Goal: Information Seeking & Learning: Learn about a topic

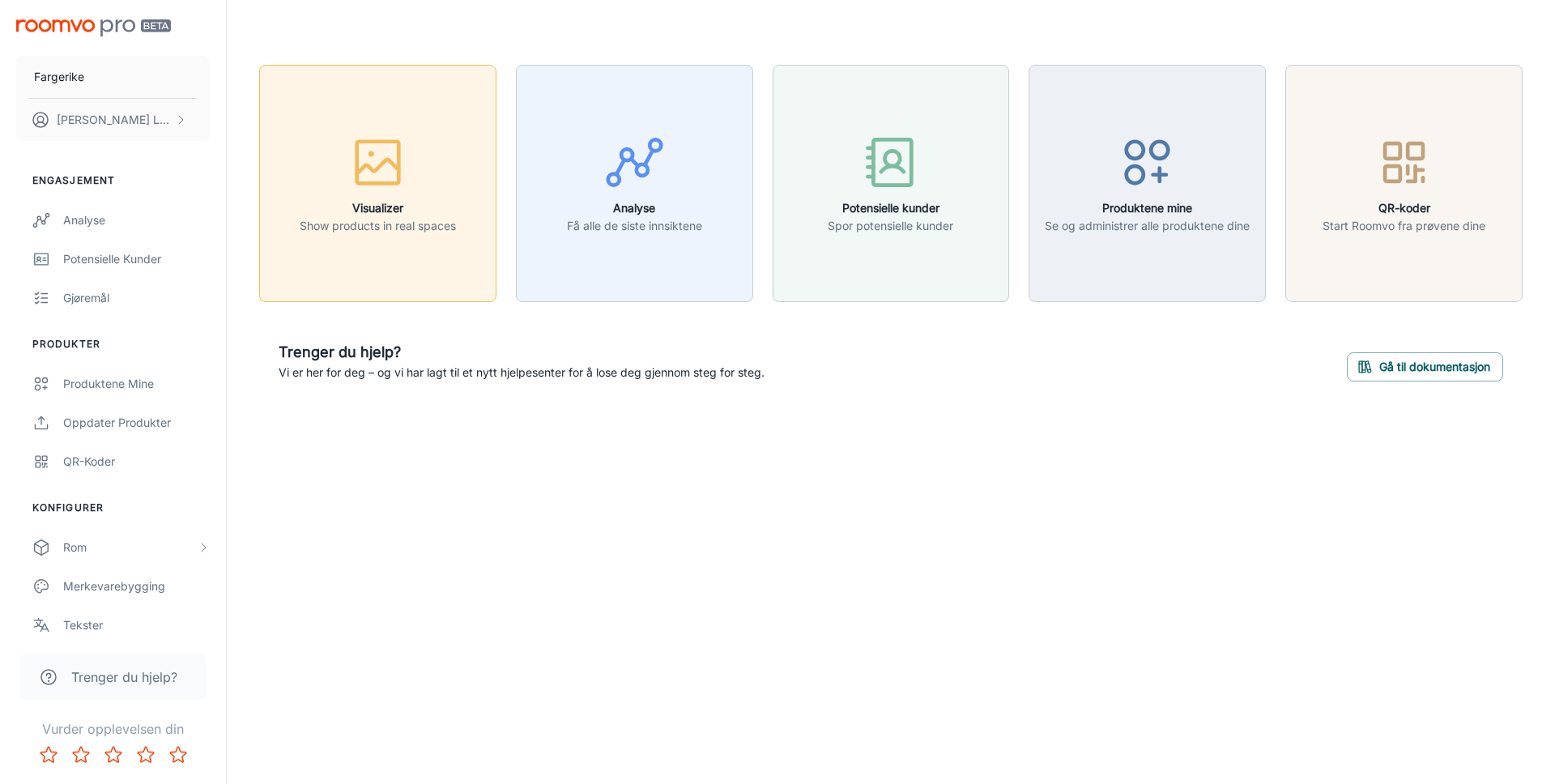
click at [409, 211] on h6 "Visualizer" at bounding box center [377, 208] width 156 height 18
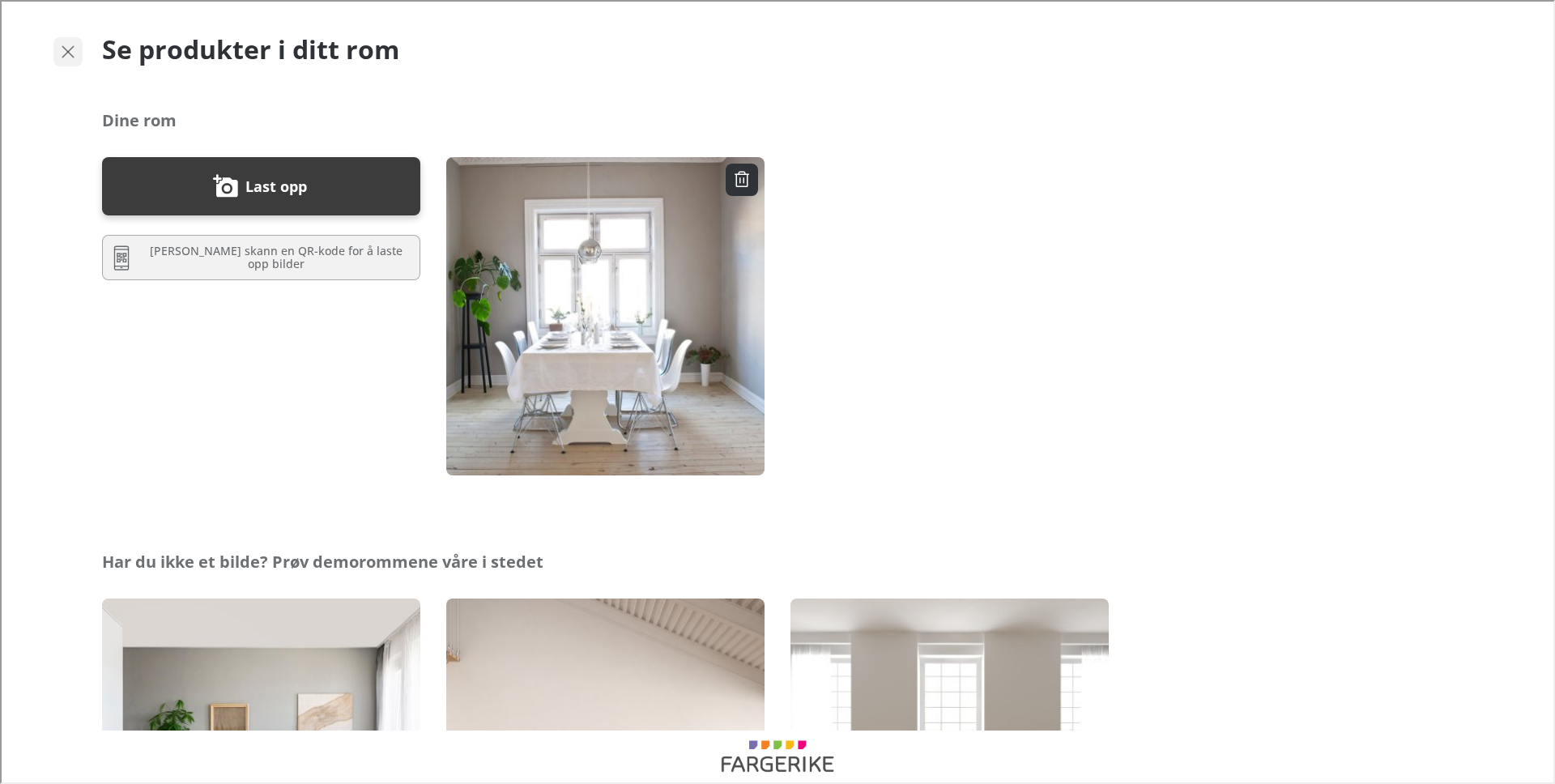
click at [61, 47] on icon "button" at bounding box center [66, 50] width 19 height 19
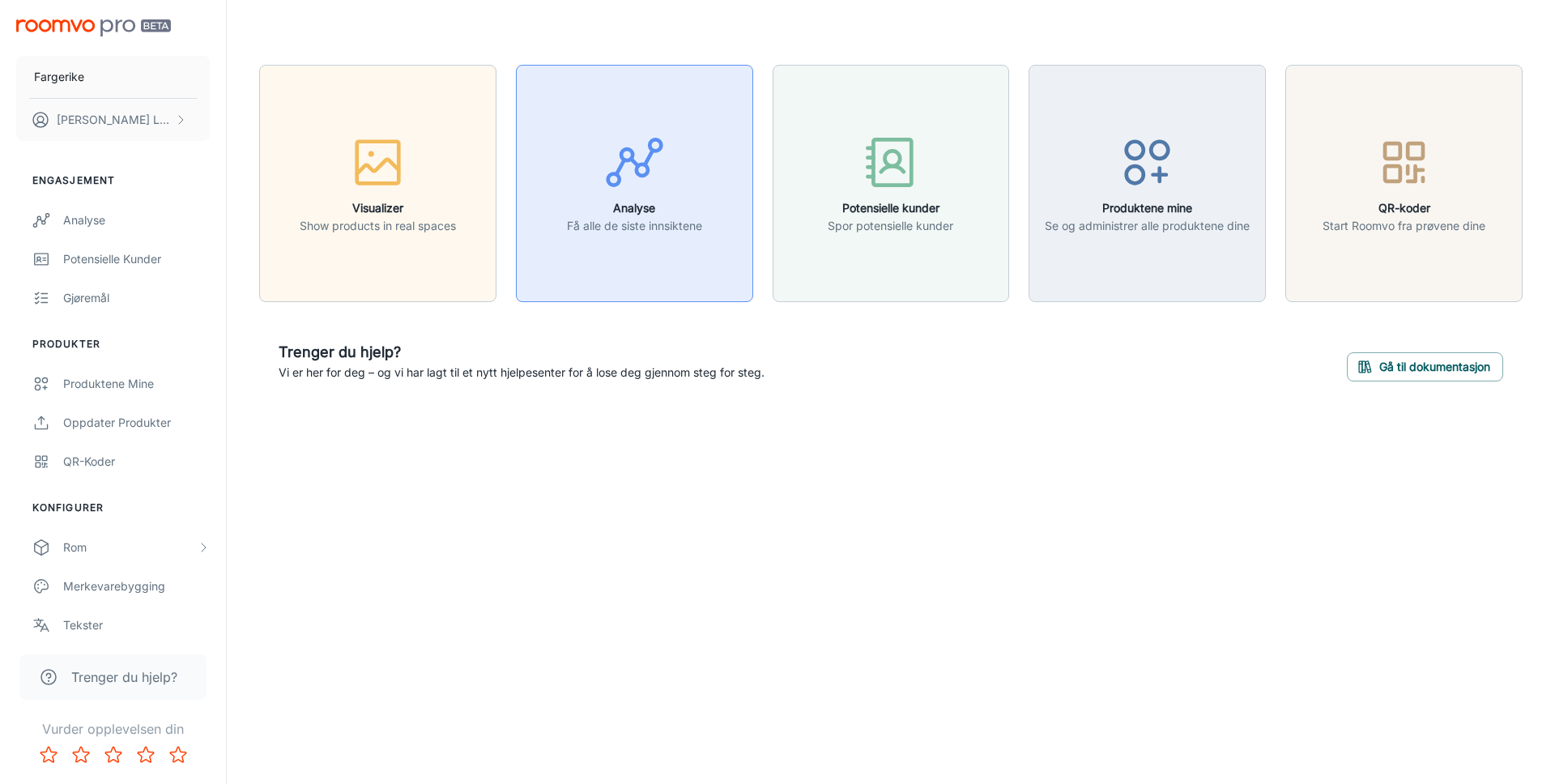
click at [589, 231] on p "Få alle de siste innsiktene" at bounding box center [634, 226] width 135 height 18
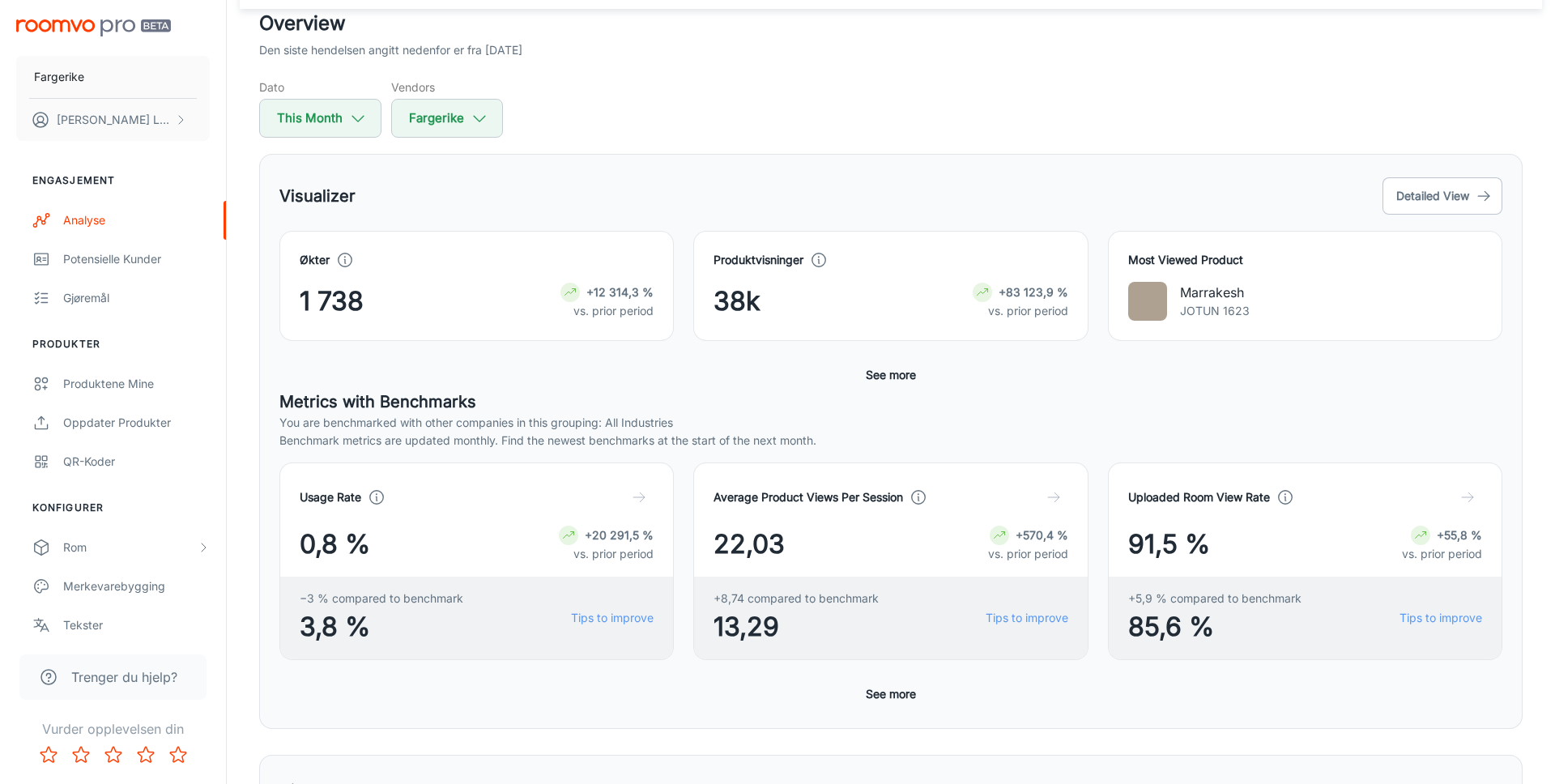
scroll to position [99, 0]
drag, startPoint x: 712, startPoint y: 543, endPoint x: 791, endPoint y: 543, distance: 79.0
click at [791, 543] on div "Average Product Views Per Session 22,03 +570,4 % vs. prior period +8,74 compare…" at bounding box center [890, 559] width 395 height 198
click at [792, 436] on p "Benchmark metrics are updated monthly. Find the newest benchmarks at the start …" at bounding box center [891, 439] width 1222 height 18
click at [885, 374] on button "See more" at bounding box center [891, 373] width 63 height 29
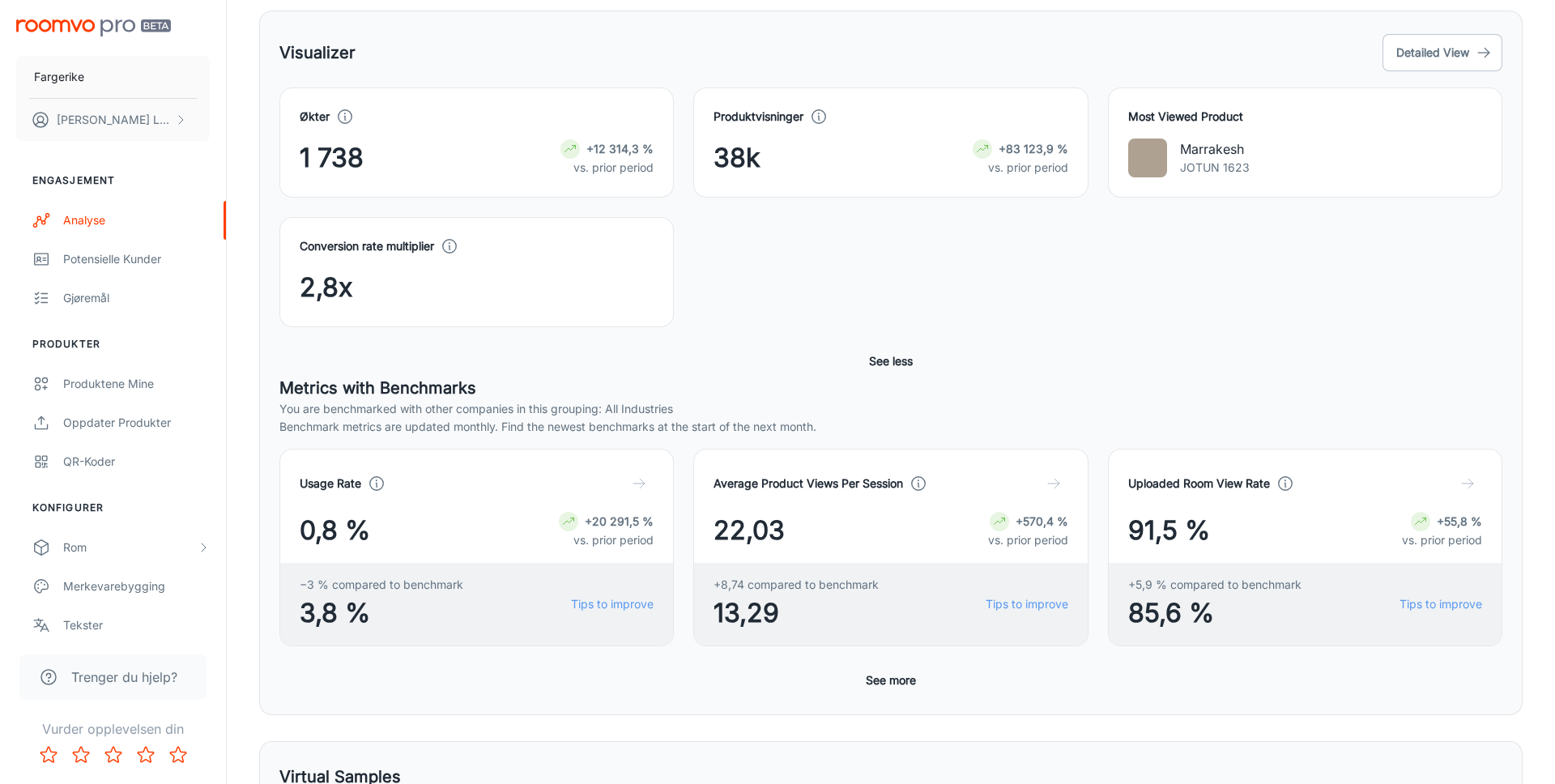
scroll to position [243, 0]
click at [892, 676] on button "See more" at bounding box center [891, 678] width 63 height 29
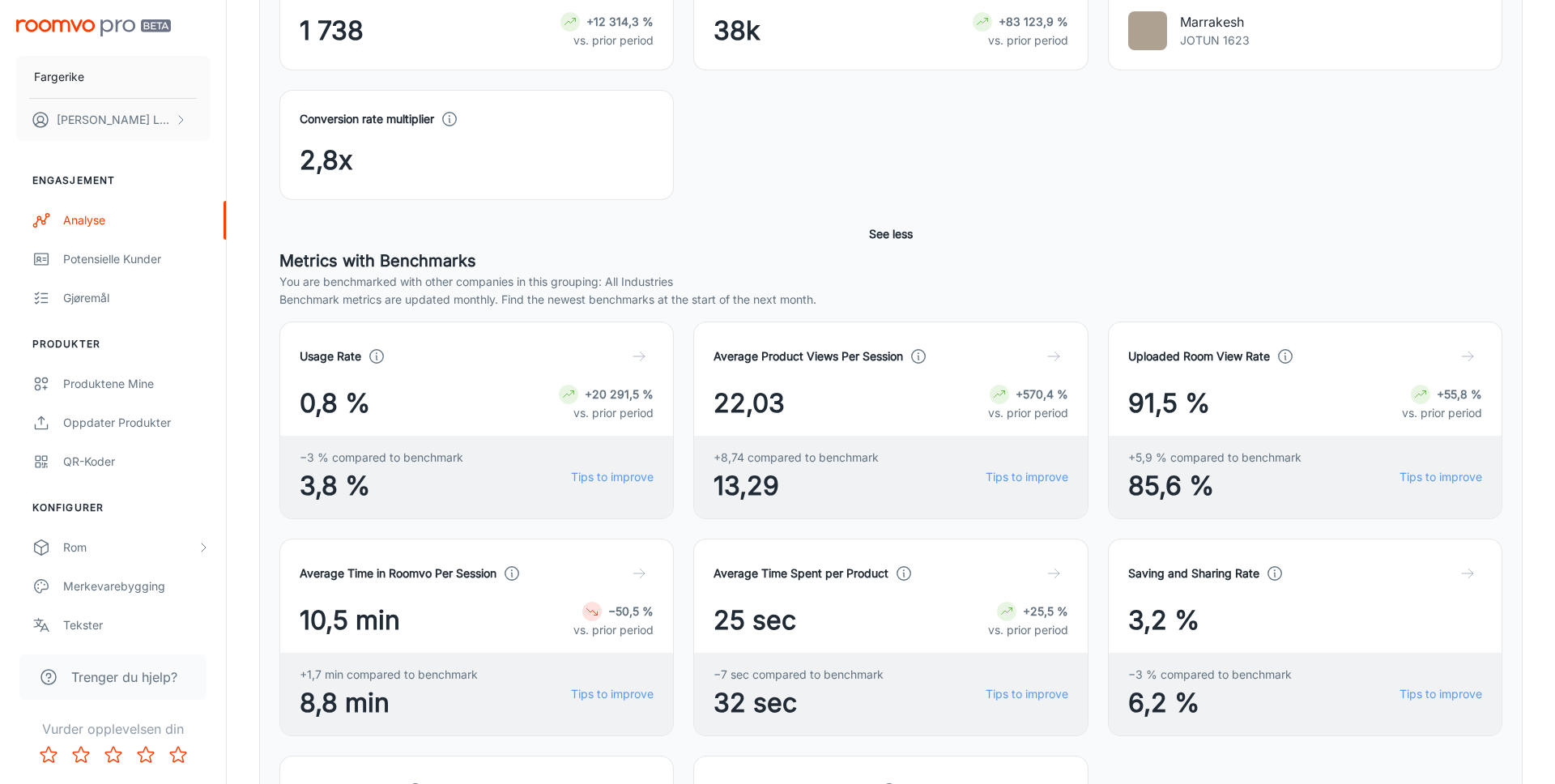
scroll to position [369, 0]
drag, startPoint x: 303, startPoint y: 617, endPoint x: 373, endPoint y: 617, distance: 70.0
click at [373, 617] on span "10,5 min" at bounding box center [349, 619] width 100 height 39
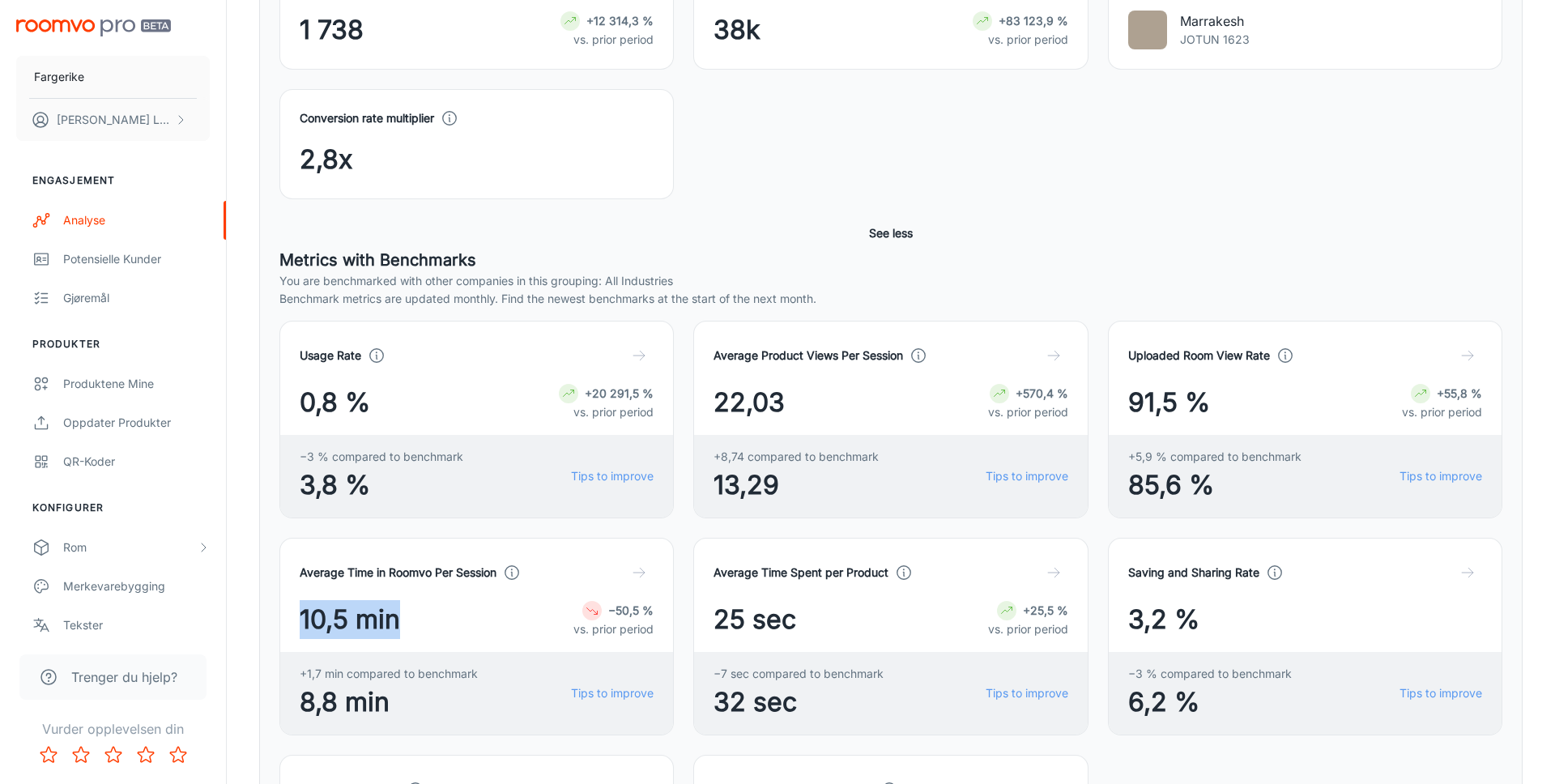
click at [373, 617] on span "10,5 min" at bounding box center [349, 619] width 100 height 39
click at [329, 577] on h4 "Average Time in Roomvo Per Session" at bounding box center [398, 572] width 197 height 18
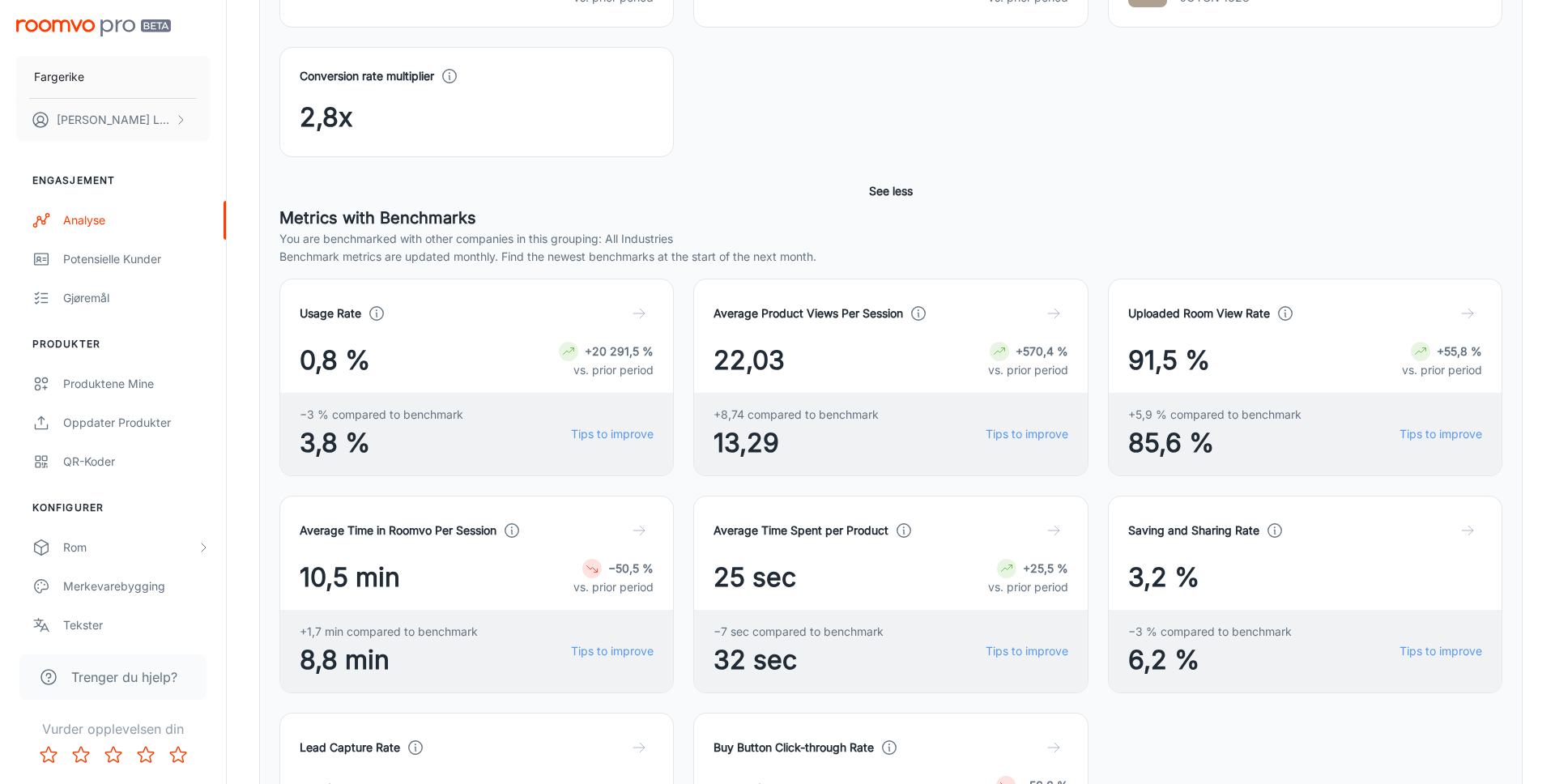
scroll to position [439, 0]
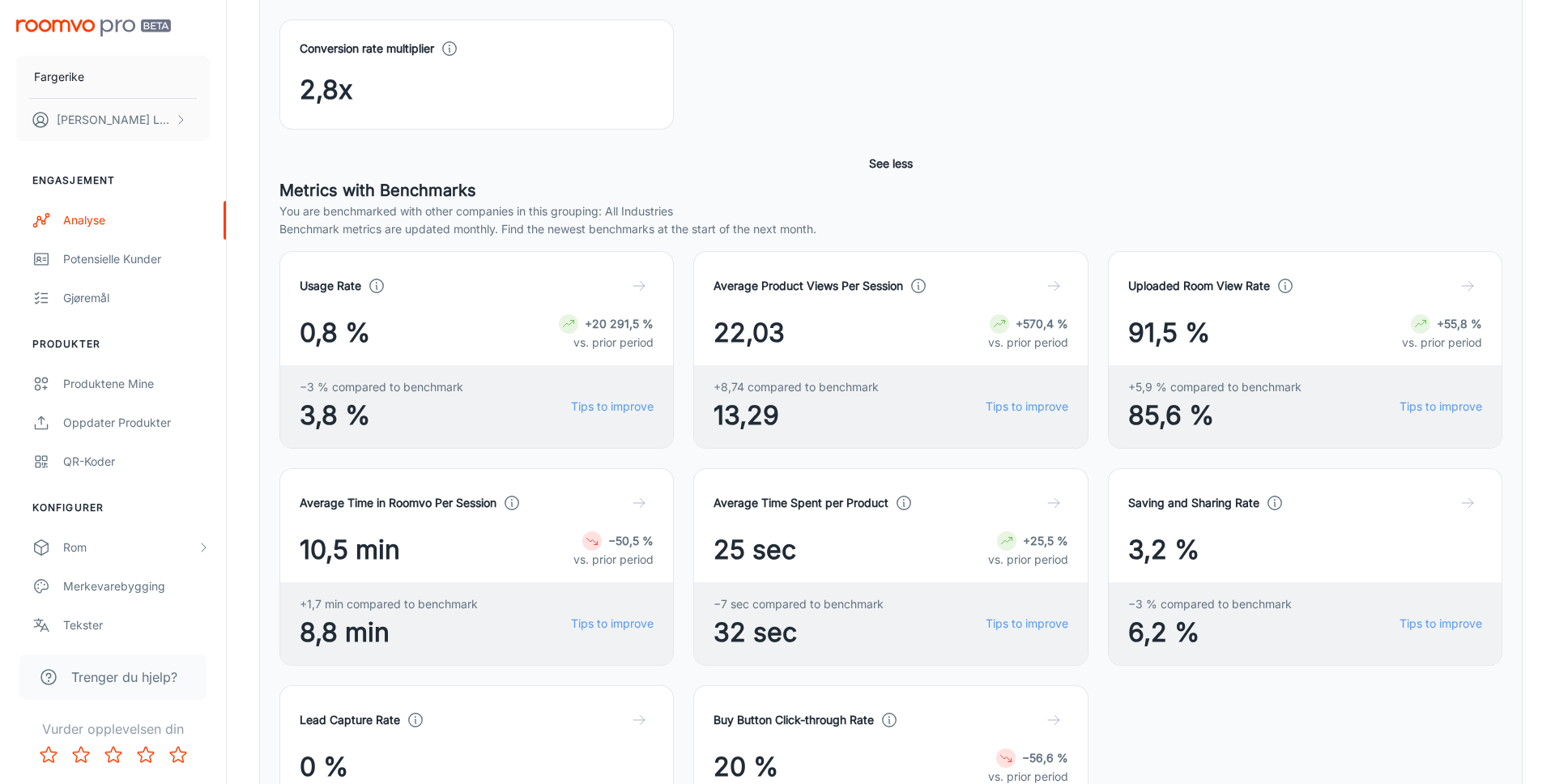
click at [265, 630] on div "Average Time in Roomvo Per Session 10,5 min −50,5 % vs. prior period +1,7 min c…" at bounding box center [466, 557] width 414 height 217
drag, startPoint x: 298, startPoint y: 547, endPoint x: 441, endPoint y: 547, distance: 143.0
click at [441, 547] on div "Average Time in Roomvo Per Session 10,5 min −50,5 % vs. prior period +1,7 min c…" at bounding box center [476, 566] width 395 height 198
click at [319, 552] on span "10,5 min" at bounding box center [349, 549] width 100 height 39
drag, startPoint x: 303, startPoint y: 548, endPoint x: 412, endPoint y: 548, distance: 109.0
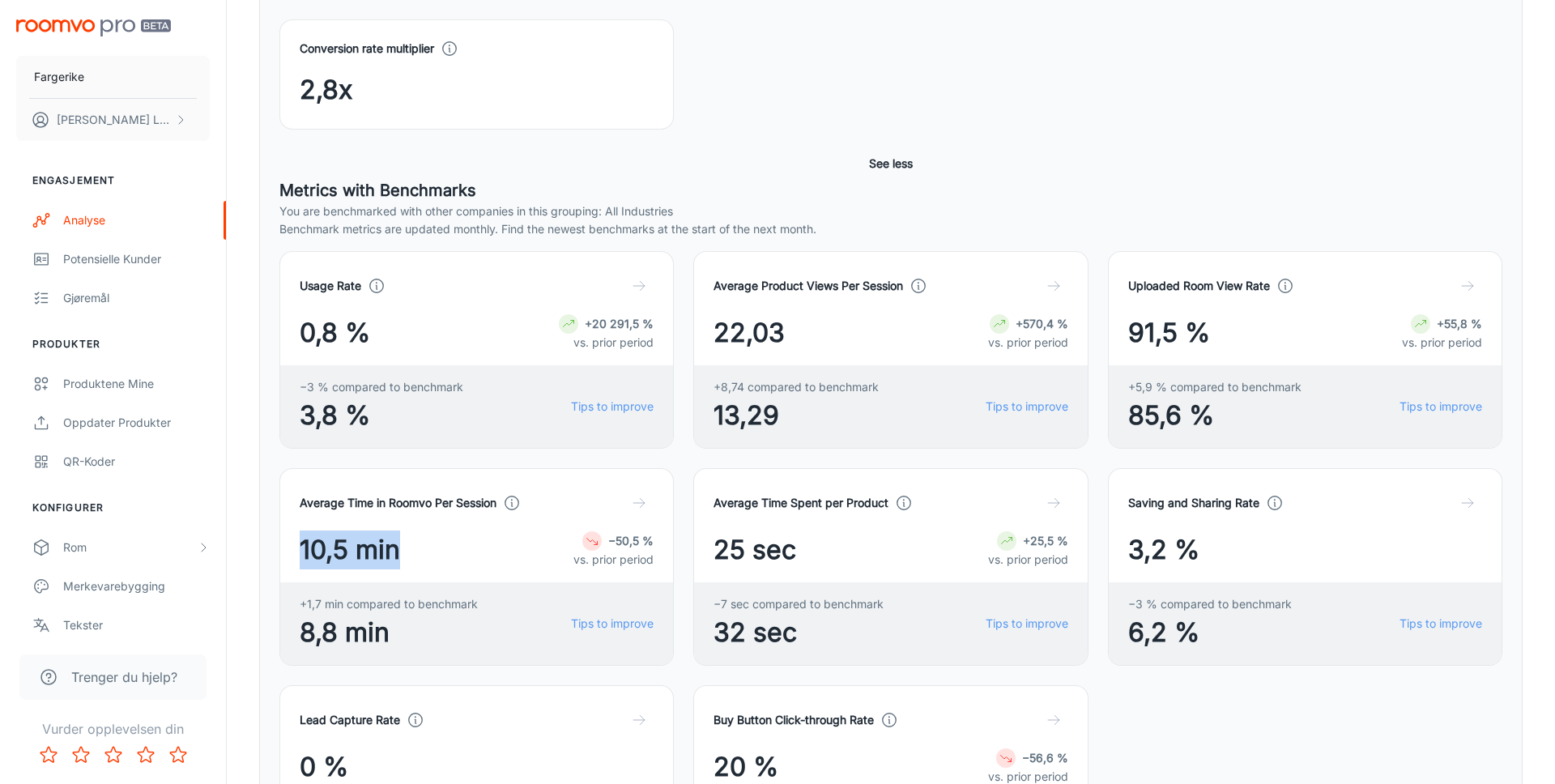
click at [412, 548] on div "10,5 min −50,5 % vs. prior period" at bounding box center [476, 549] width 354 height 39
click at [409, 548] on div "10,5 min −50,5 % vs. prior period" at bounding box center [476, 549] width 354 height 39
drag, startPoint x: 411, startPoint y: 550, endPoint x: 296, endPoint y: 548, distance: 115.0
click at [296, 548] on div "Average Time in Roomvo Per Session 10,5 min −50,5 % vs. prior period +1,7 min c…" at bounding box center [476, 566] width 395 height 198
click at [420, 563] on div "10,5 min −50,5 % vs. prior period" at bounding box center [476, 549] width 354 height 39
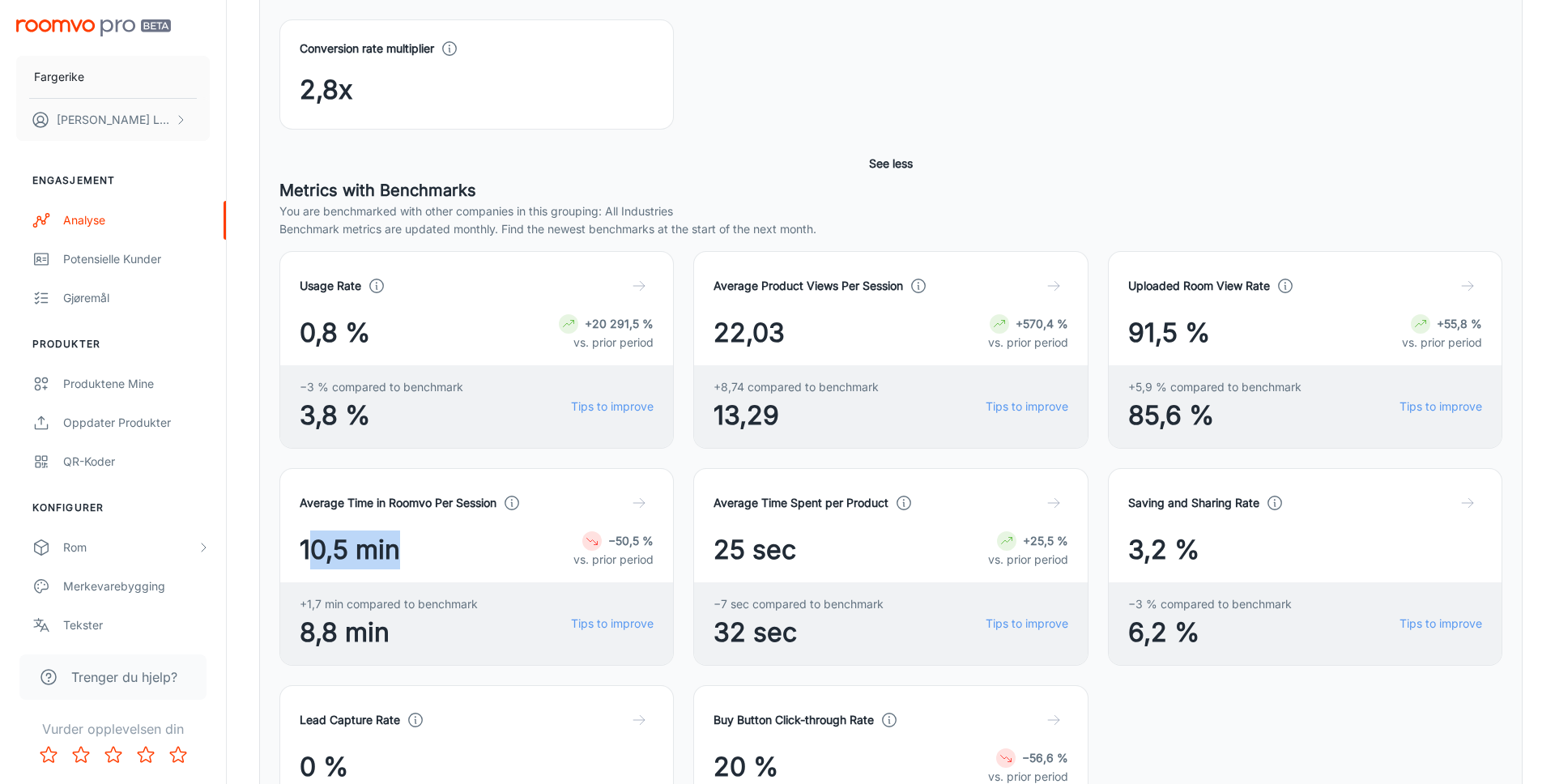
drag, startPoint x: 403, startPoint y: 554, endPoint x: 308, endPoint y: 552, distance: 95.0
click at [308, 552] on div "10,5 min −50,5 % vs. prior period" at bounding box center [476, 549] width 354 height 39
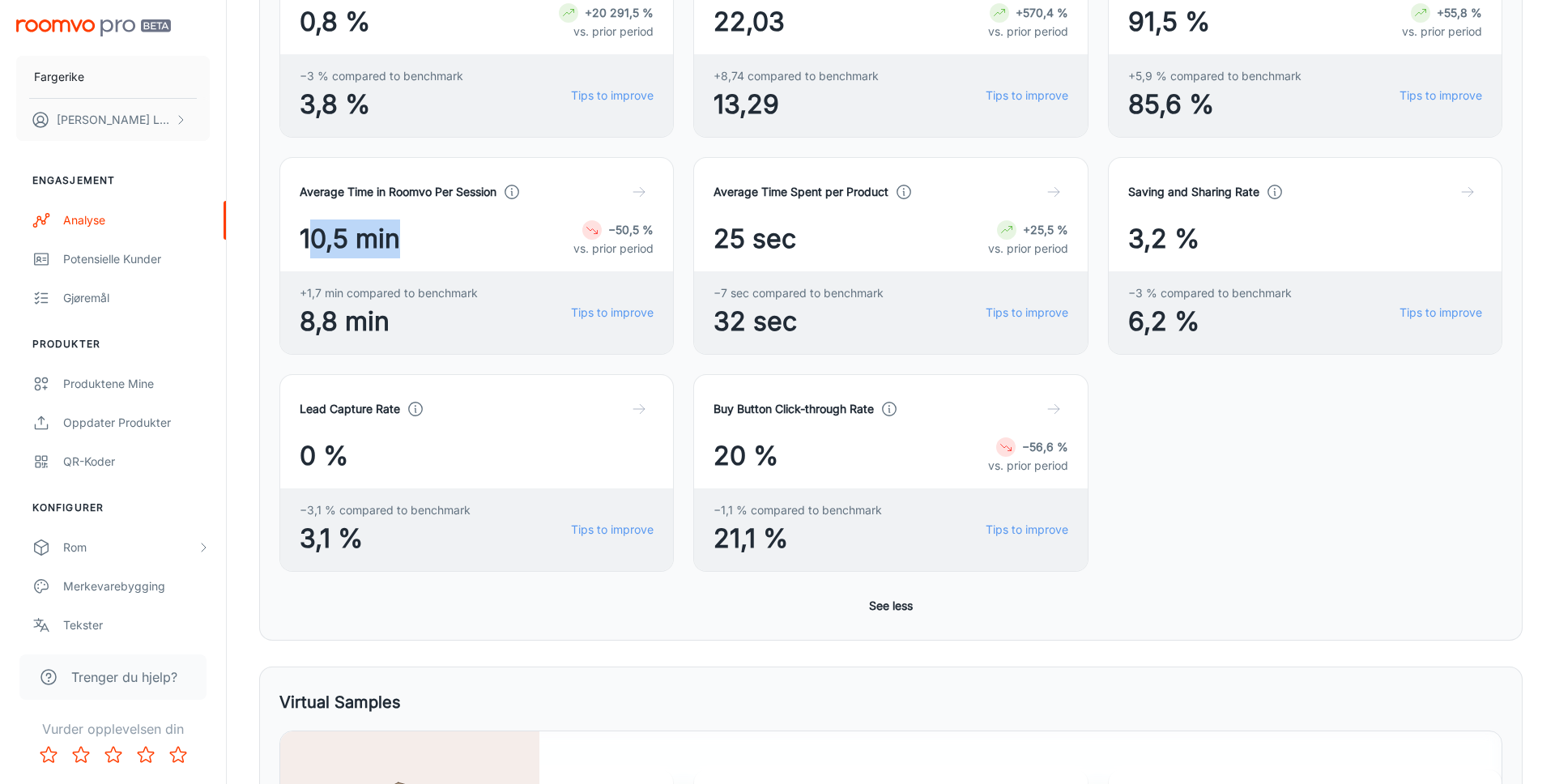
scroll to position [729, 0]
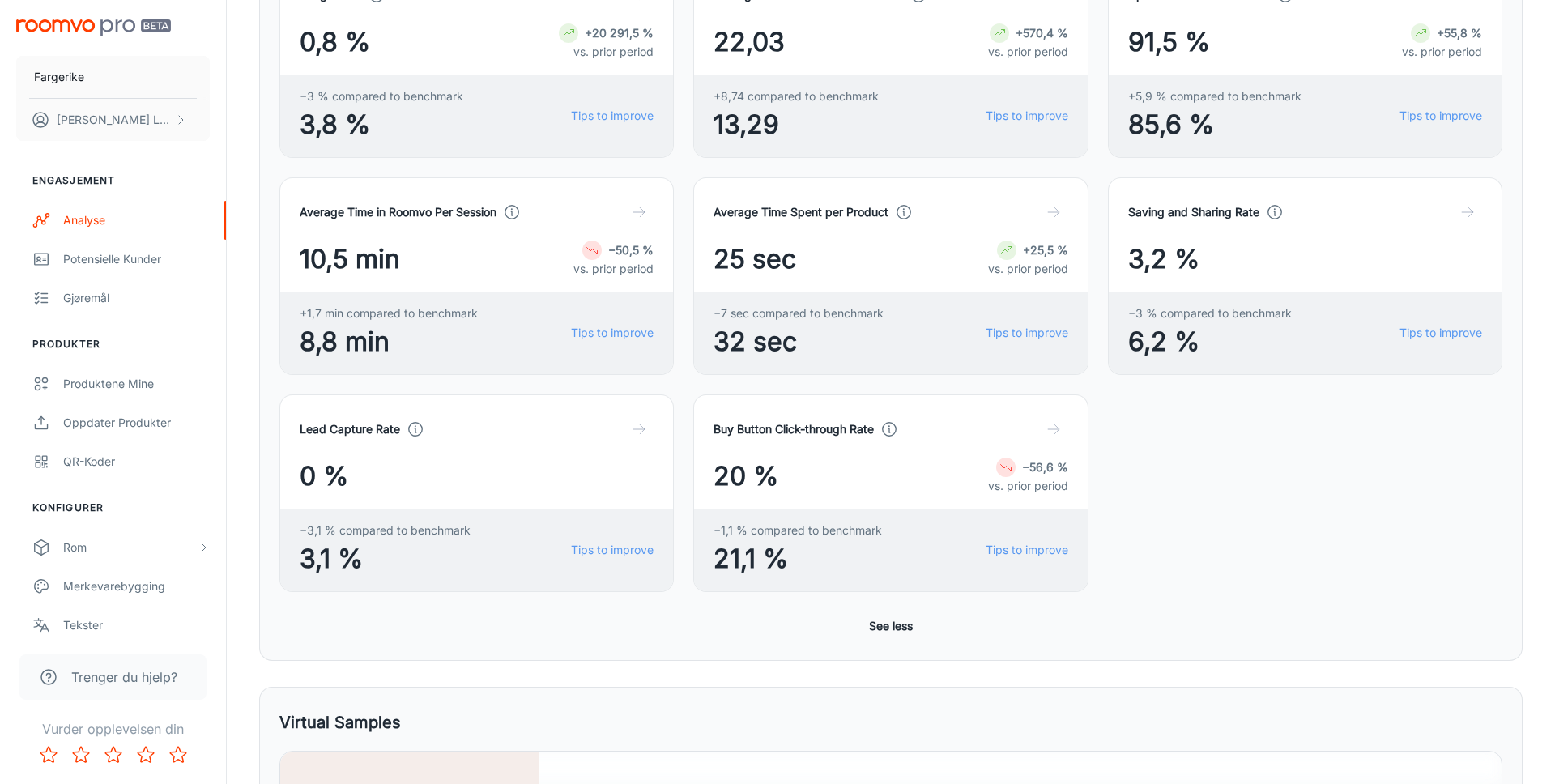
click at [259, 399] on div "Visualizer Detailed View Økter 1 738 +12 314,3 % vs. prior period Produktvisnin…" at bounding box center [890, 91] width 1263 height 1138
drag, startPoint x: 302, startPoint y: 255, endPoint x: 431, endPoint y: 255, distance: 129.0
click at [431, 255] on div "10,5 min −50,5 % vs. prior period" at bounding box center [476, 259] width 354 height 39
click at [398, 255] on span "10,5 min" at bounding box center [349, 259] width 100 height 39
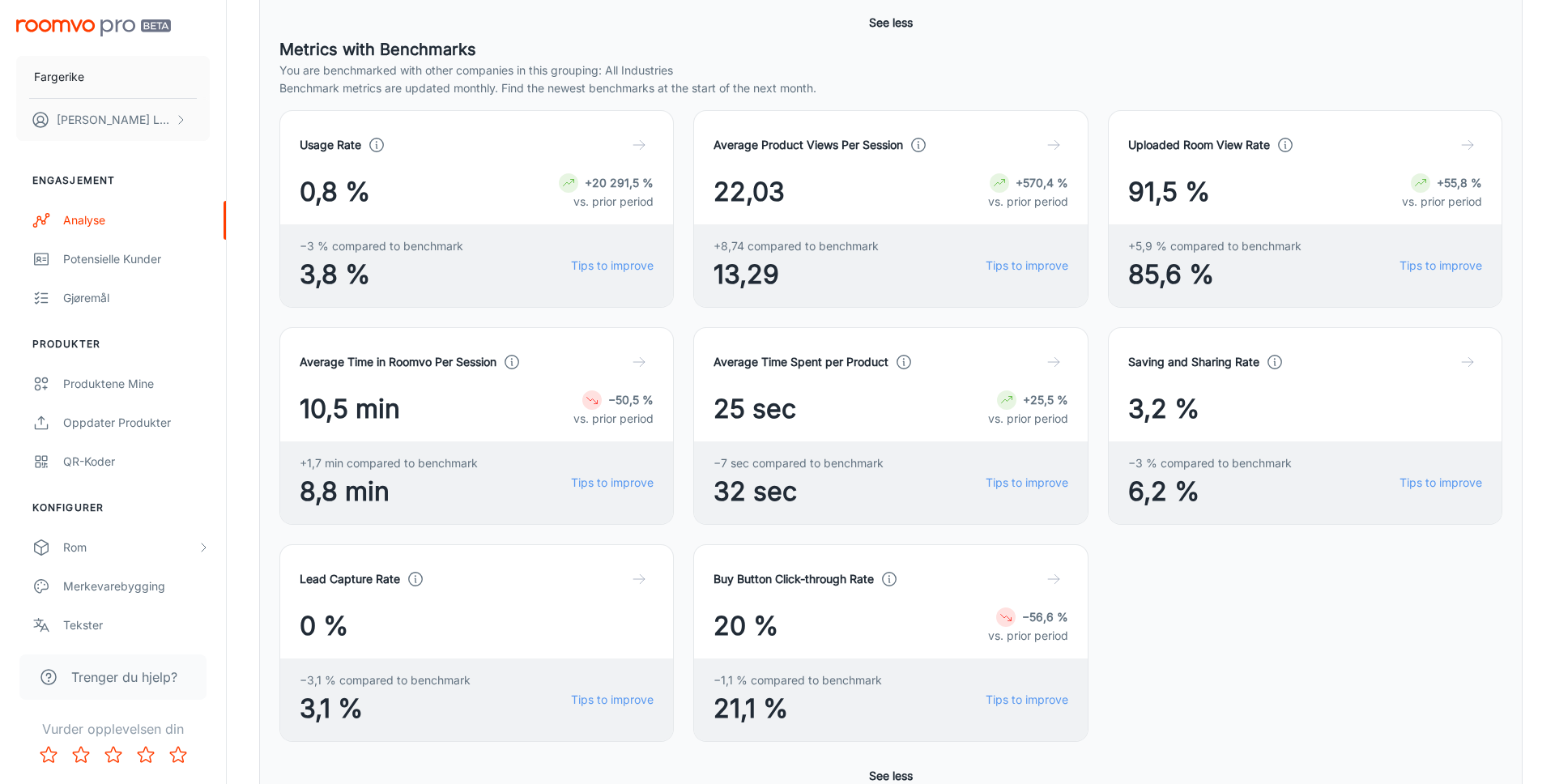
scroll to position [583, 0]
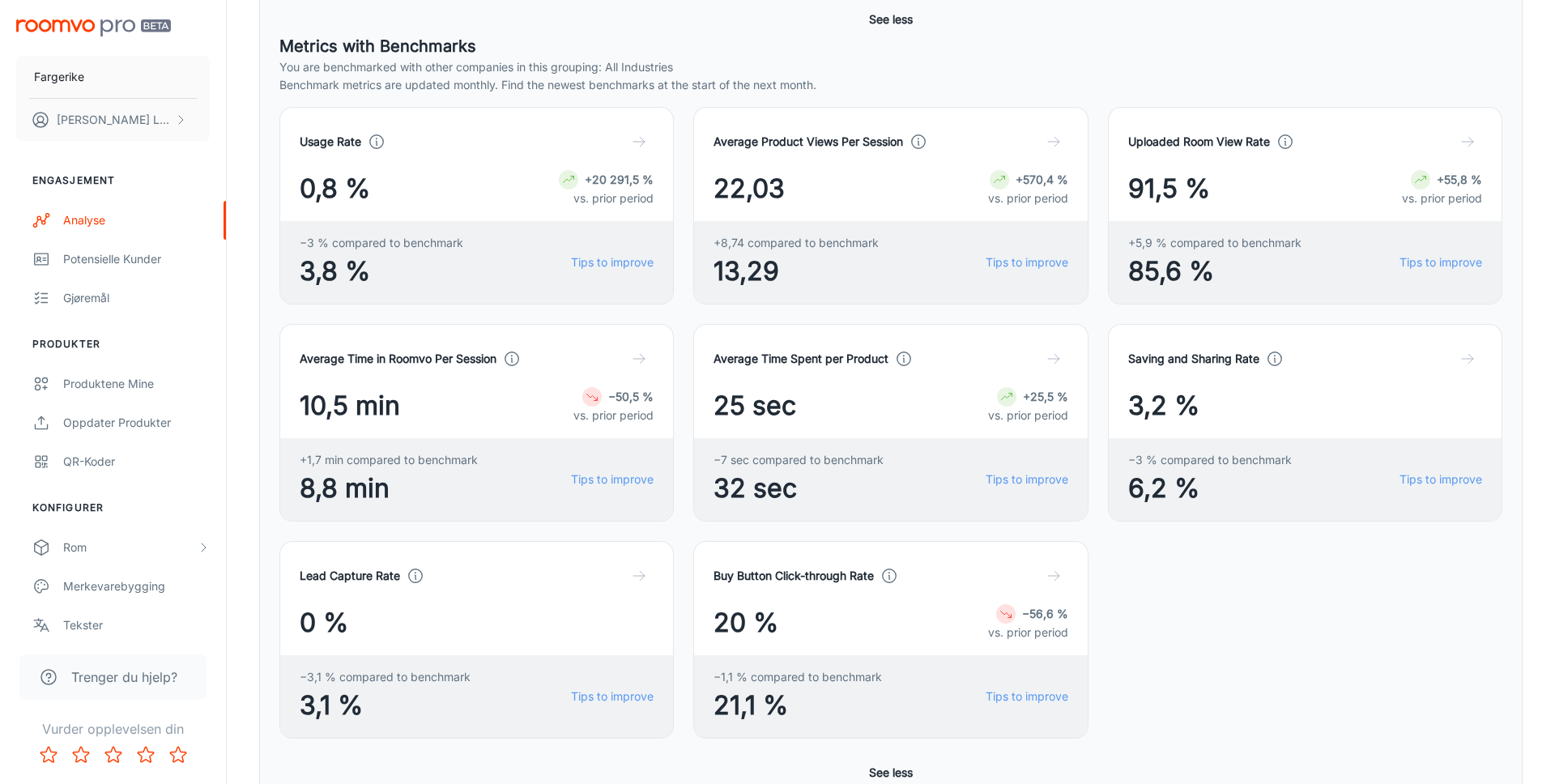
click at [780, 261] on span "13,29" at bounding box center [797, 270] width 165 height 39
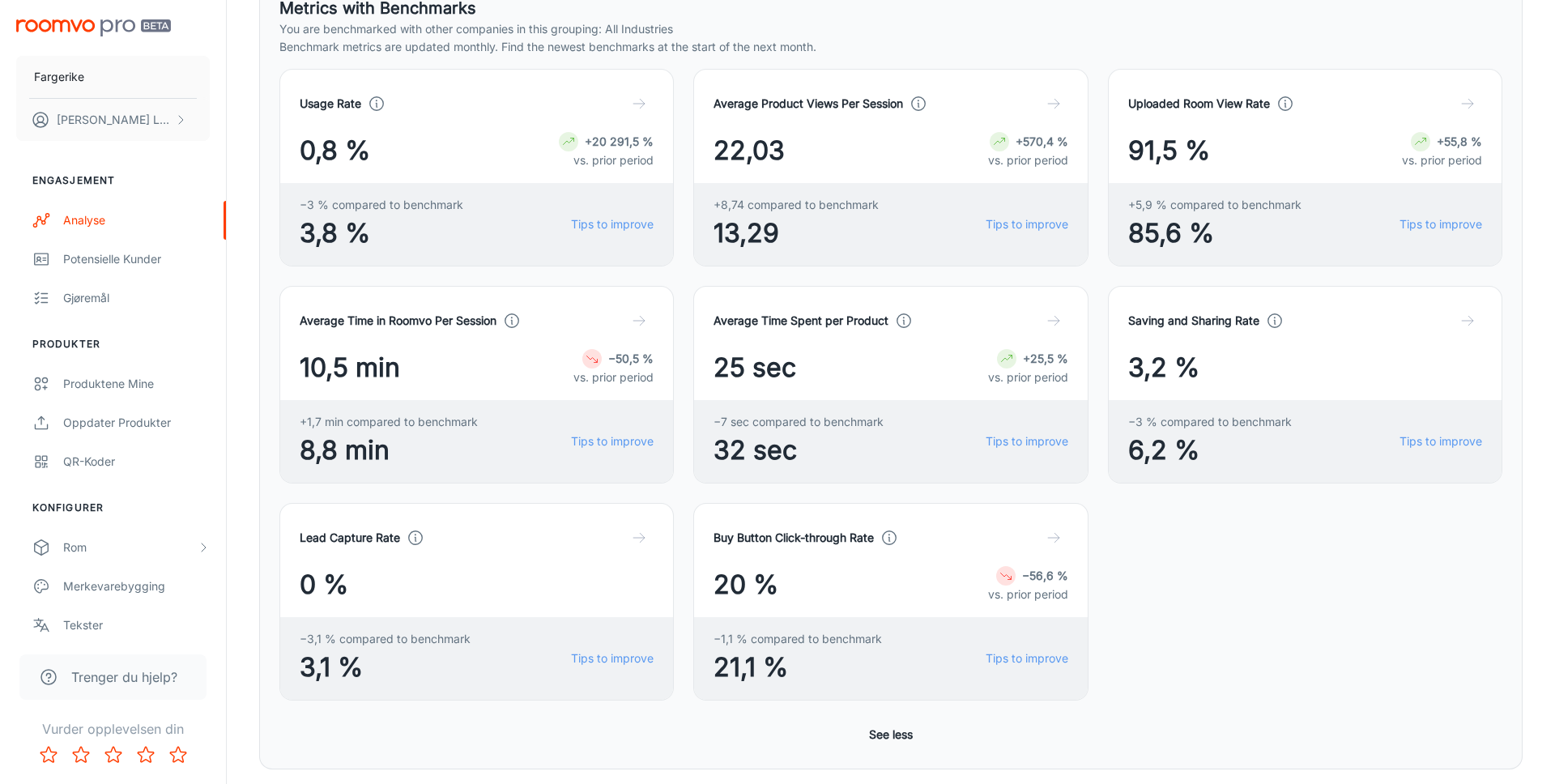
scroll to position [623, 0]
drag, startPoint x: 301, startPoint y: 363, endPoint x: 413, endPoint y: 362, distance: 112.0
click at [413, 362] on div "10,5 min −50,5 % vs. prior period" at bounding box center [476, 366] width 354 height 39
click at [260, 371] on div "Average Time in Roomvo Per Session 10,5 min −50,5 % vs. prior period +1,7 min c…" at bounding box center [466, 373] width 414 height 217
click at [644, 322] on icon "button" at bounding box center [639, 319] width 17 height 17
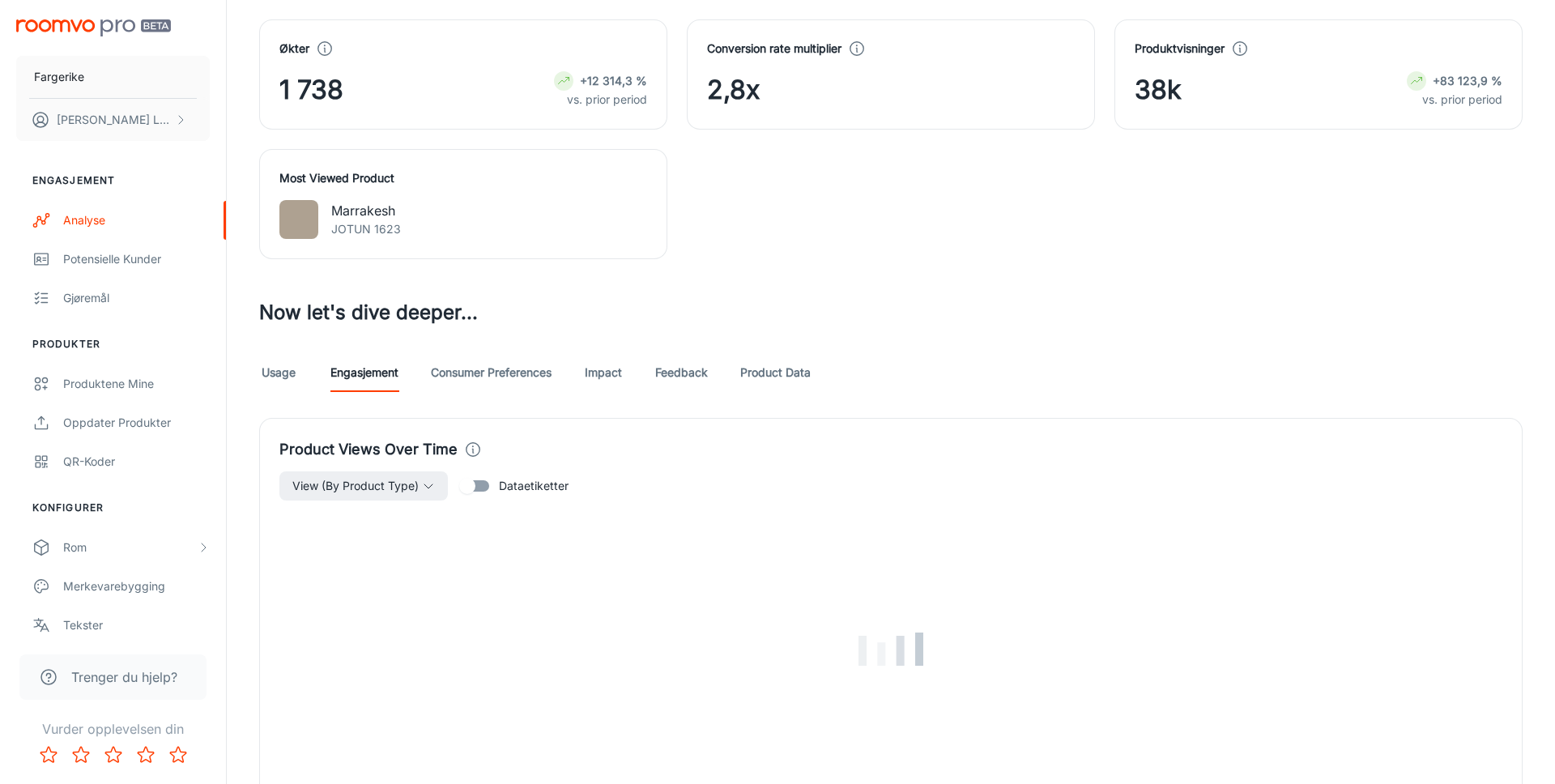
scroll to position [2096, 0]
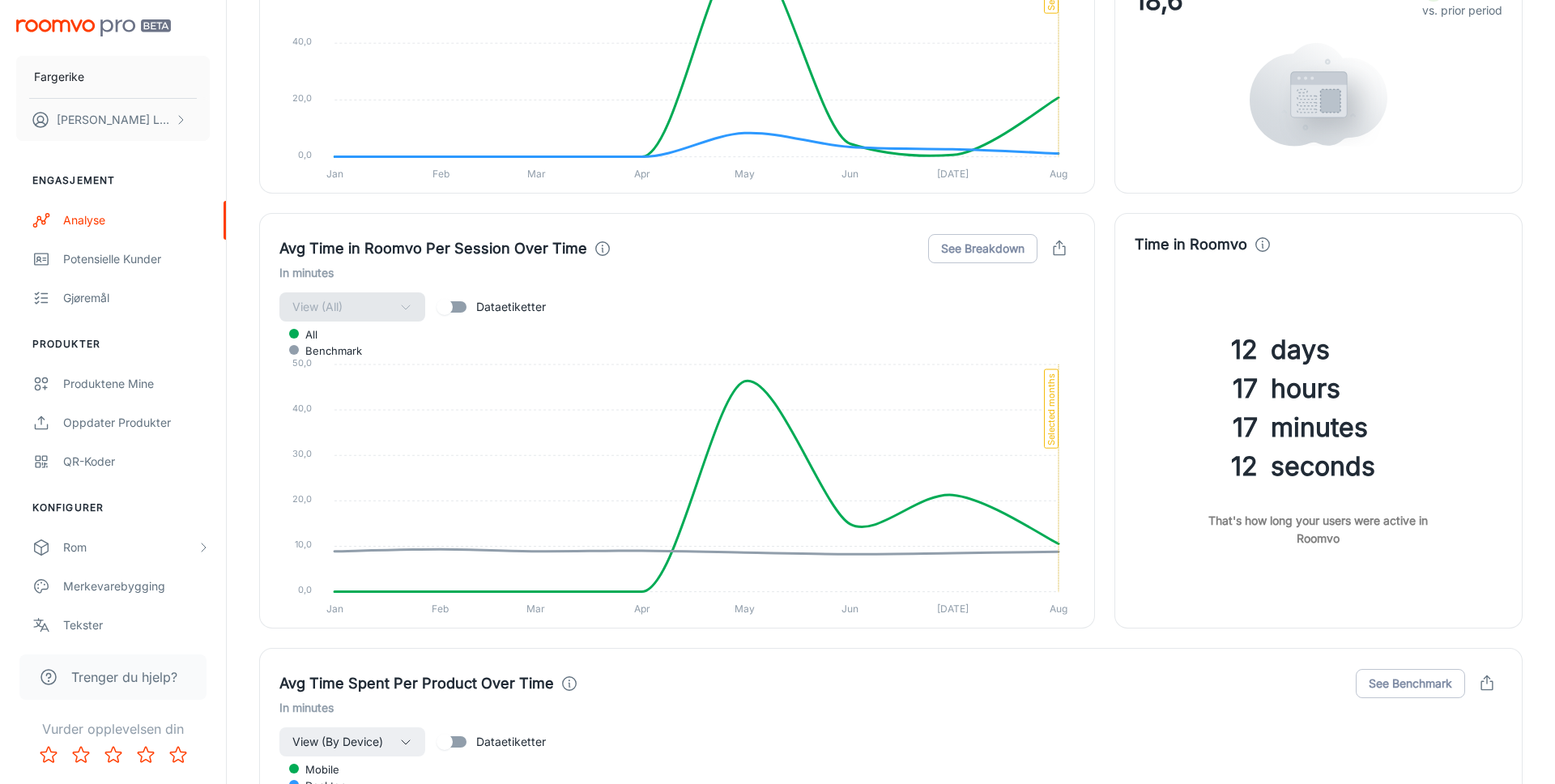
click at [1114, 511] on div "Time in [GEOGRAPHIC_DATA] 12 days 17 hours 17 minutes 12 seconds That's how lon…" at bounding box center [1318, 420] width 408 height 415
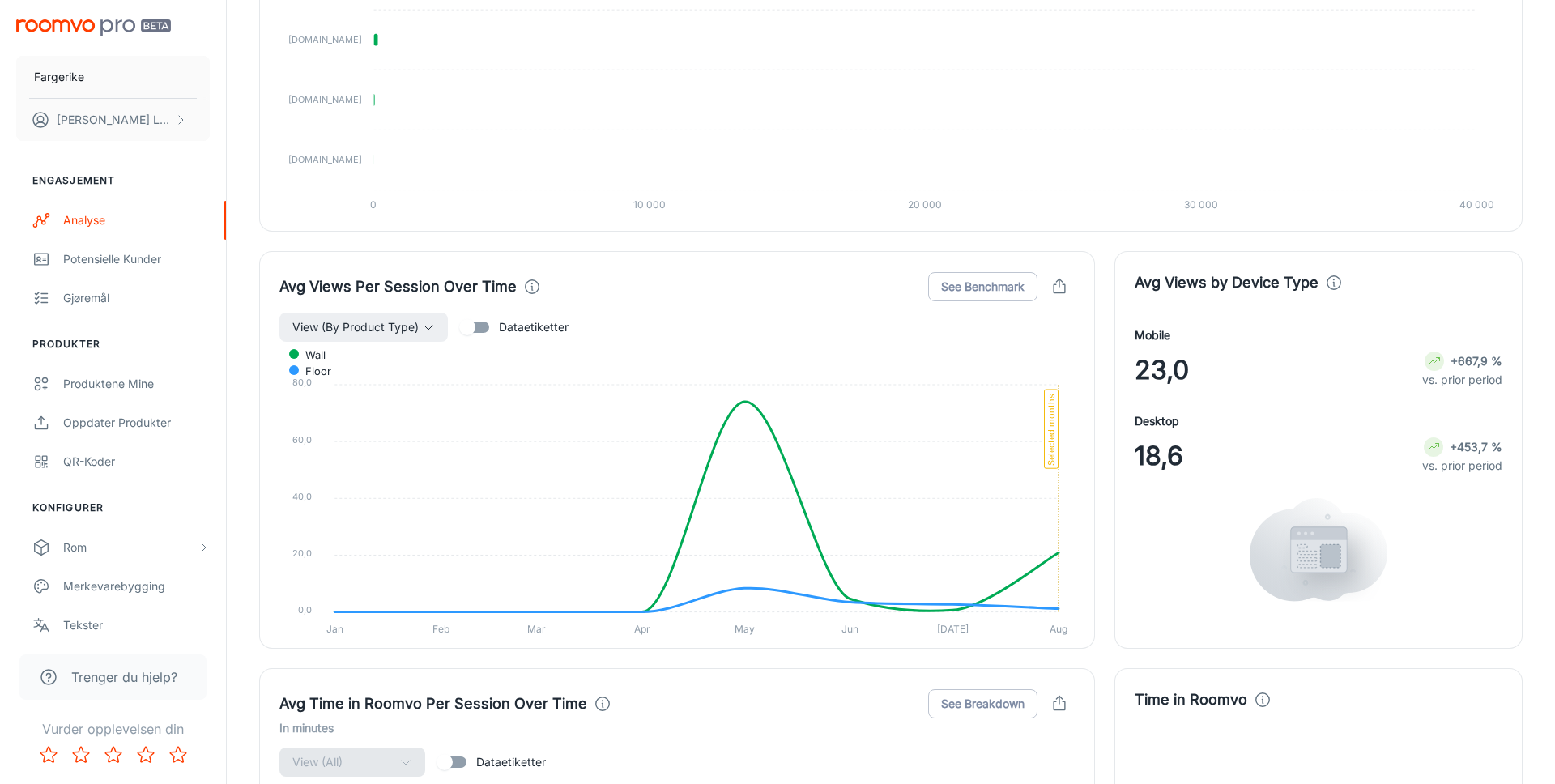
scroll to position [1639, 0]
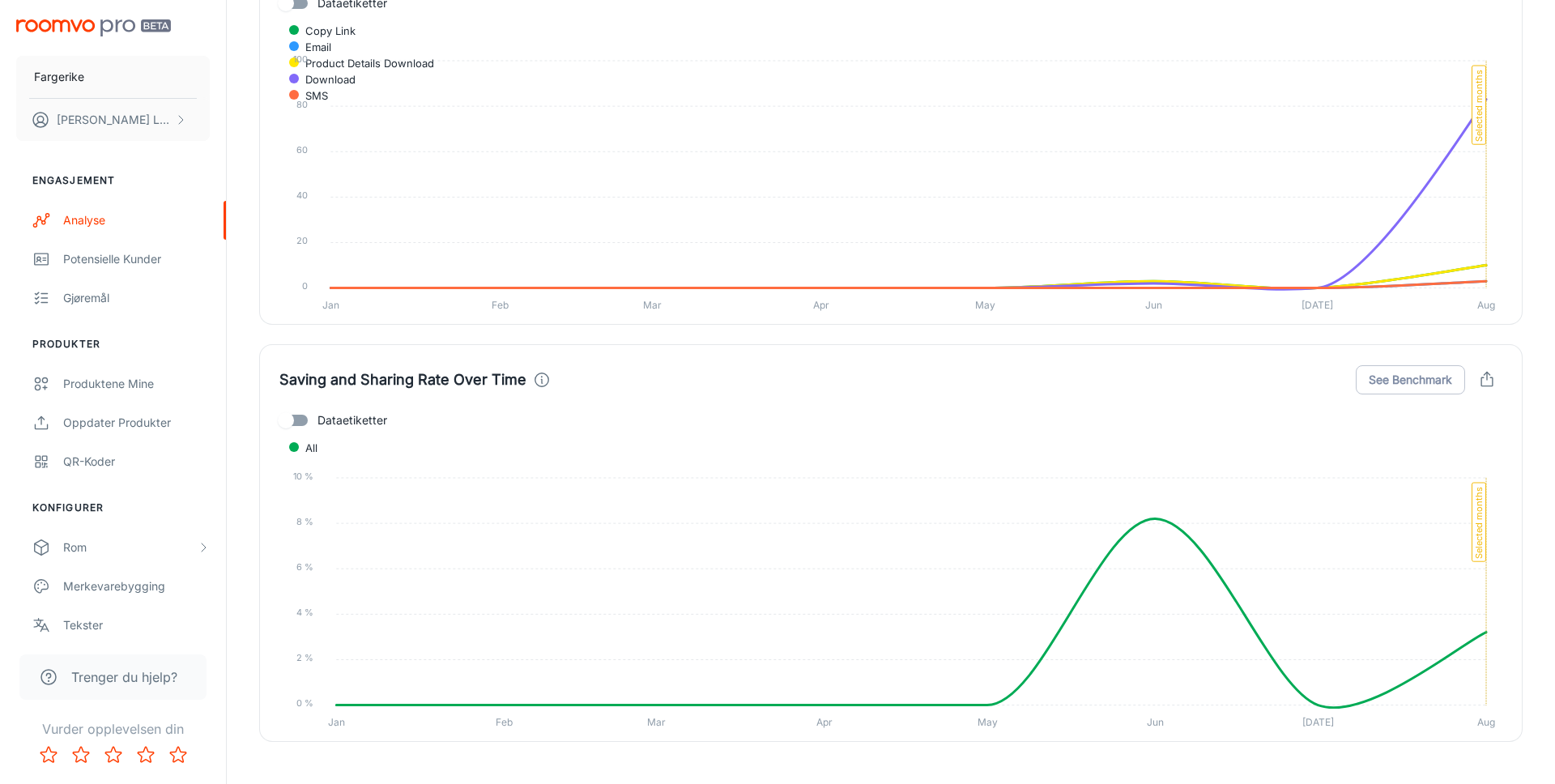
scroll to position [4147, 0]
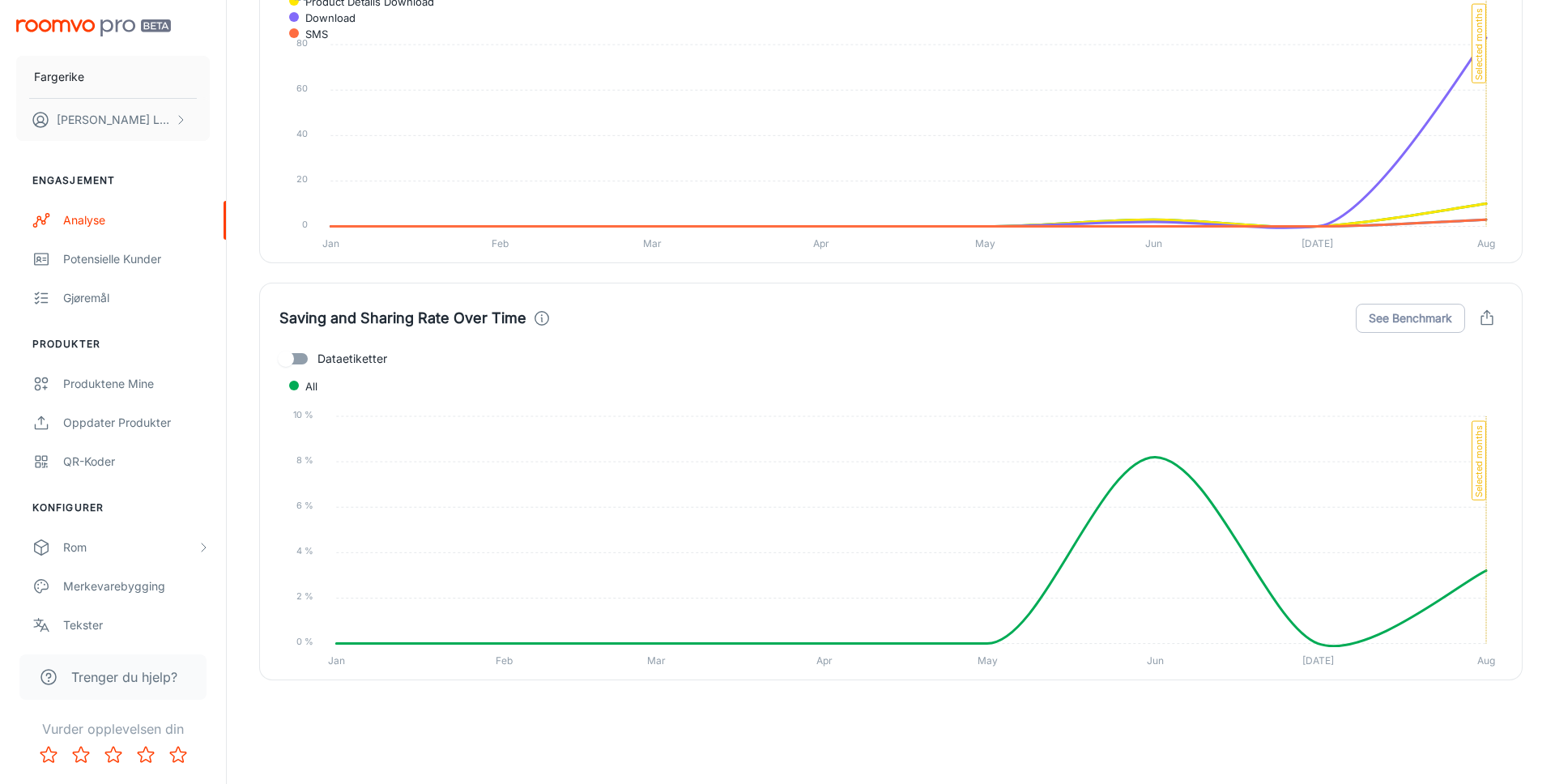
click at [249, 247] on div "Saving and Sharing Over Time Dataetiketter Copy Link Email Product Details Down…" at bounding box center [881, 55] width 1283 height 417
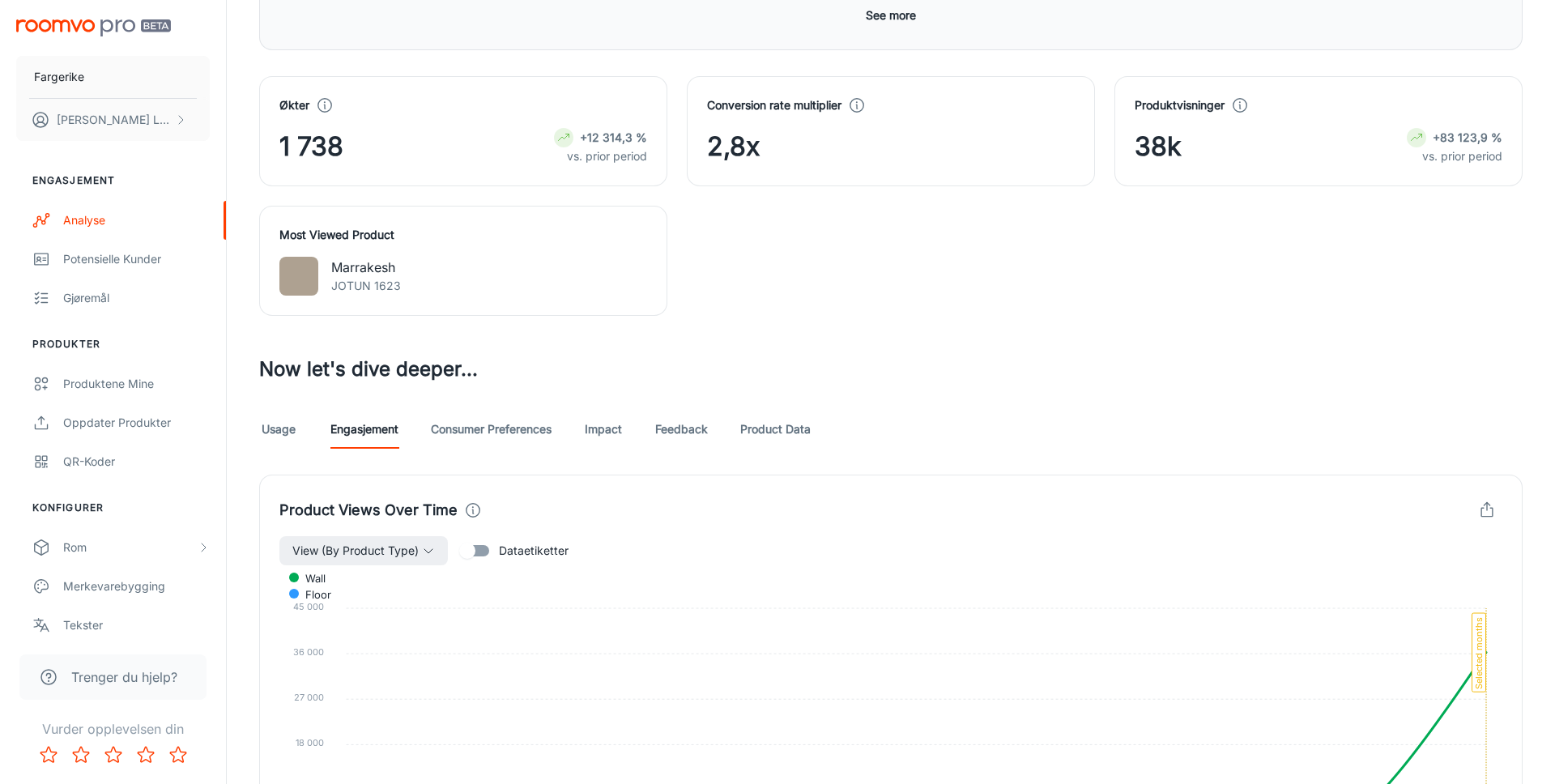
scroll to position [0, 0]
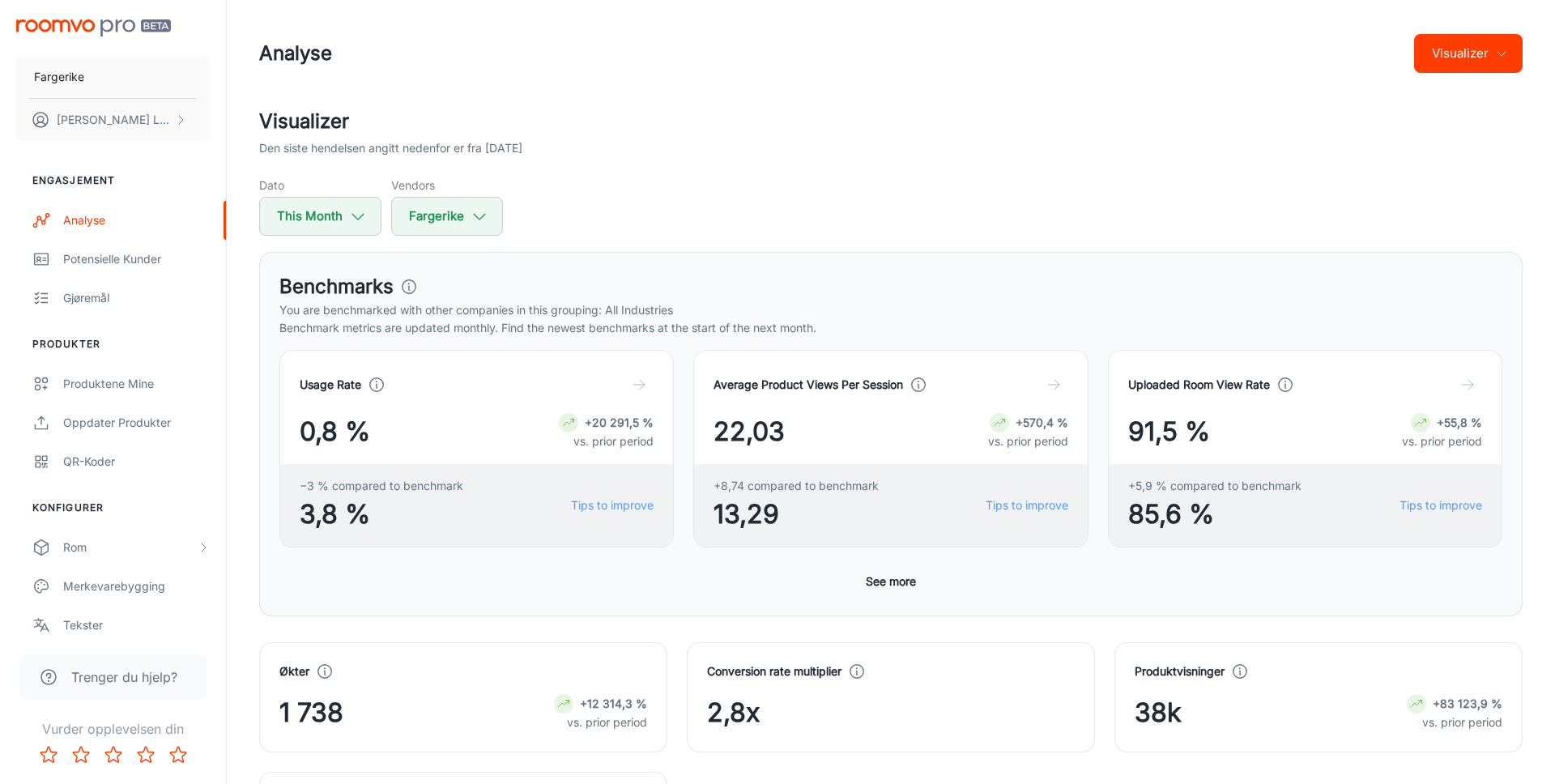
click at [736, 145] on div "Den siste hendelsen angitt nedenfor er fra [DATE]" at bounding box center [890, 148] width 1263 height 18
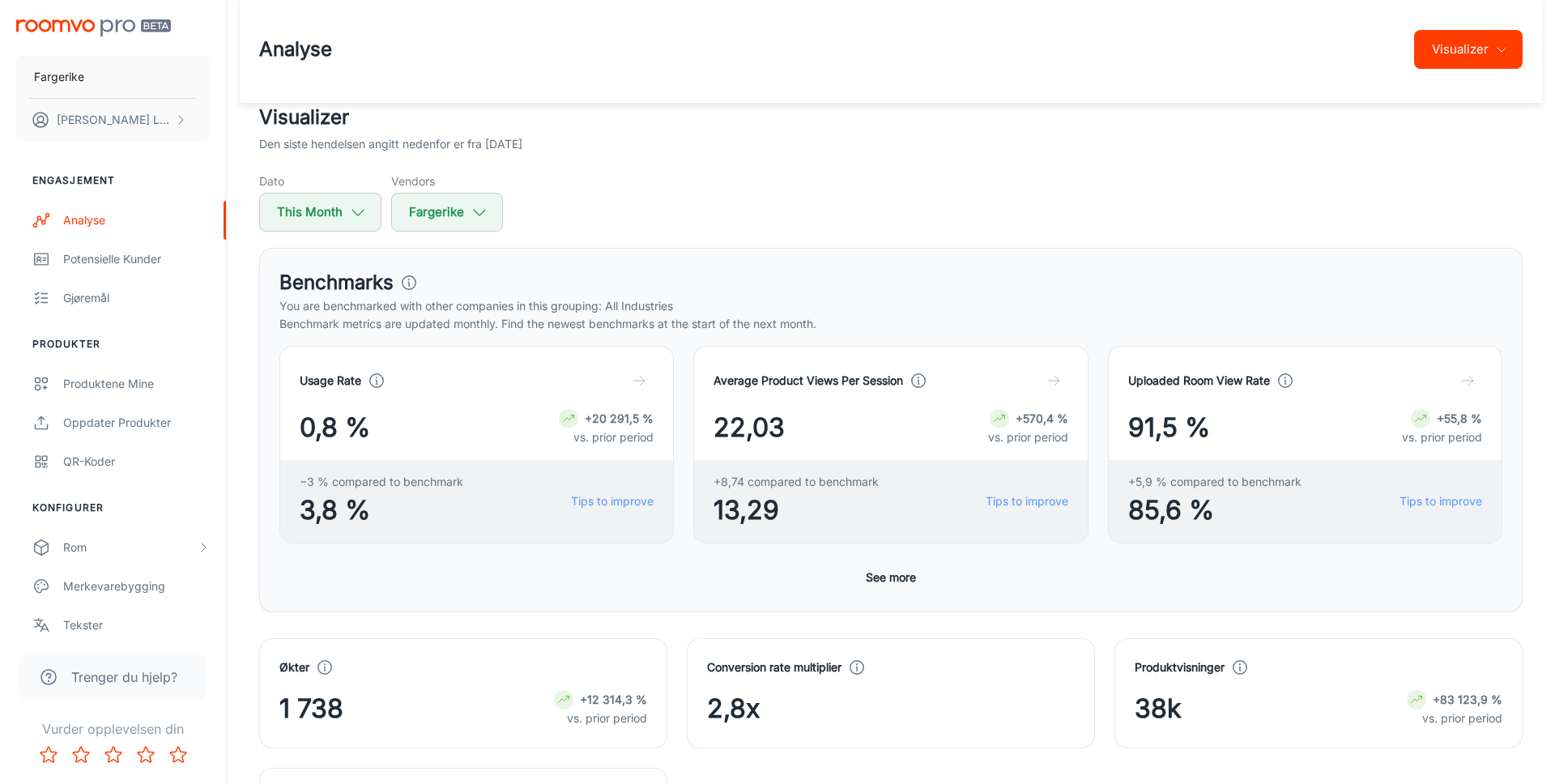
scroll to position [207, 0]
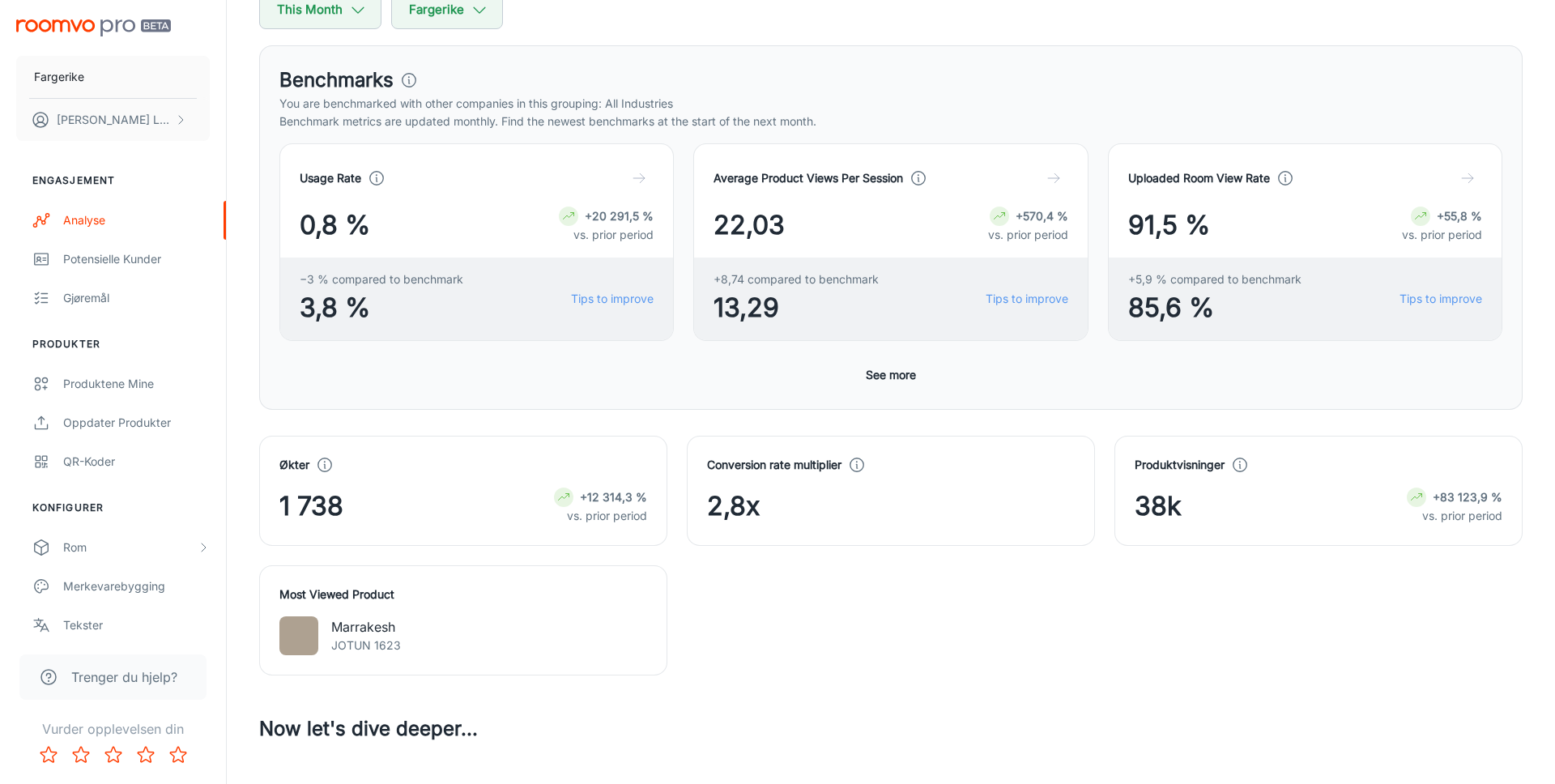
click at [949, 12] on div "Dato This Month Vendors Fargerike" at bounding box center [890, -1] width 1263 height 59
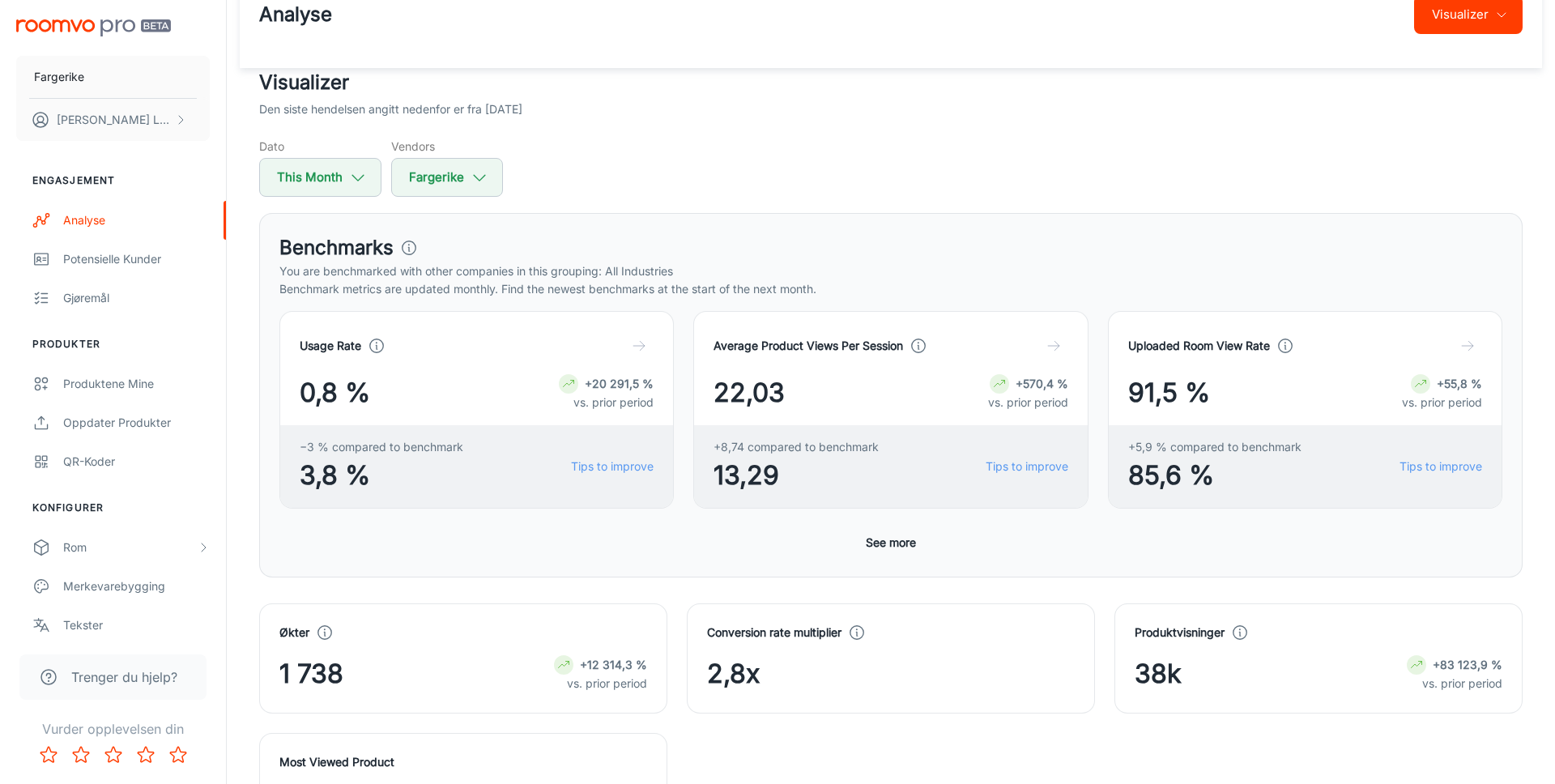
scroll to position [41, 0]
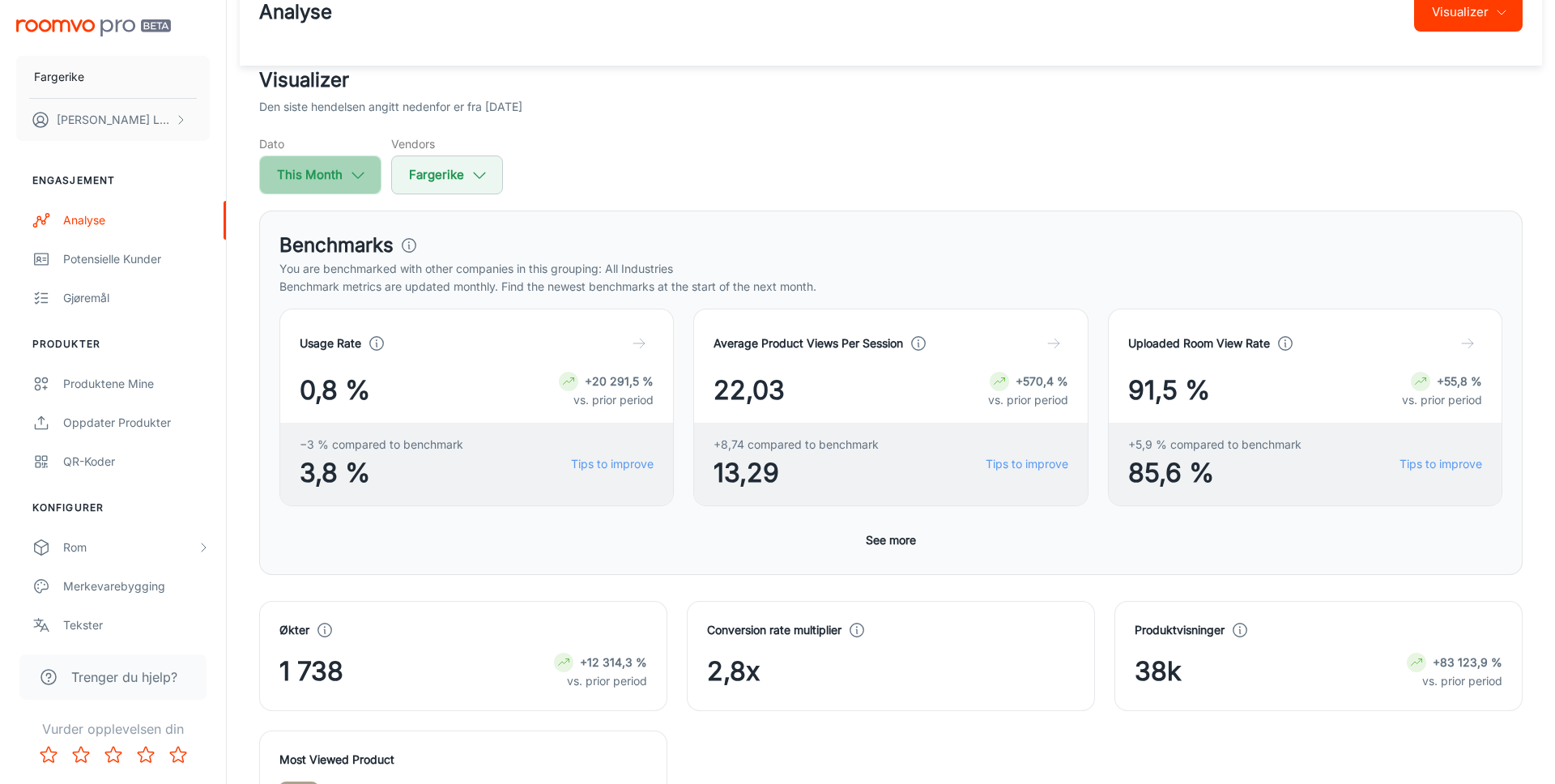
click at [366, 166] on icon "button" at bounding box center [358, 175] width 18 height 18
select select "7"
select select "2025"
select select "7"
select select "2025"
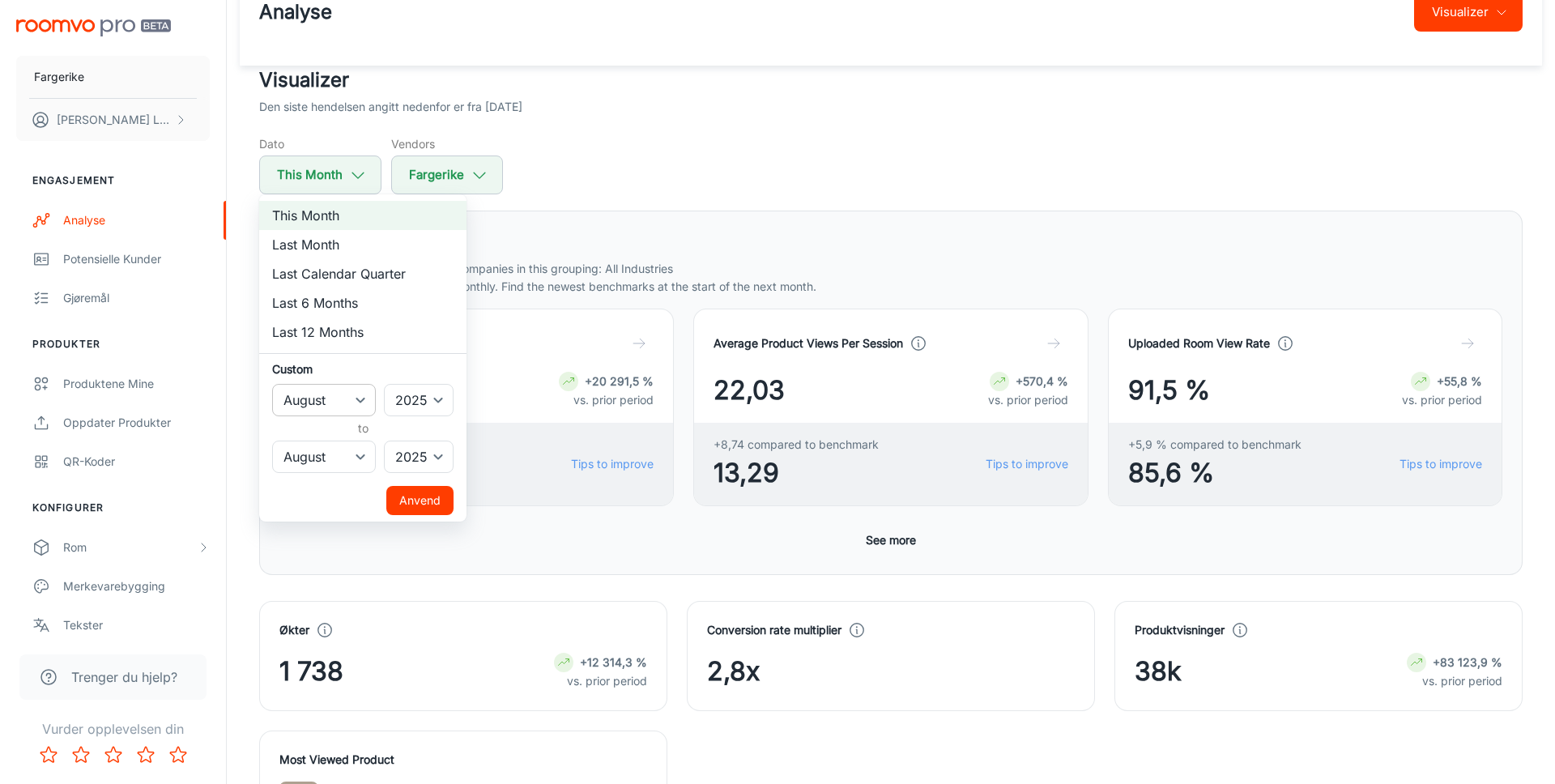
click at [350, 393] on select "January February March April May June July August September October November De…" at bounding box center [323, 399] width 103 height 32
click at [567, 182] on div at bounding box center [778, 392] width 1555 height 784
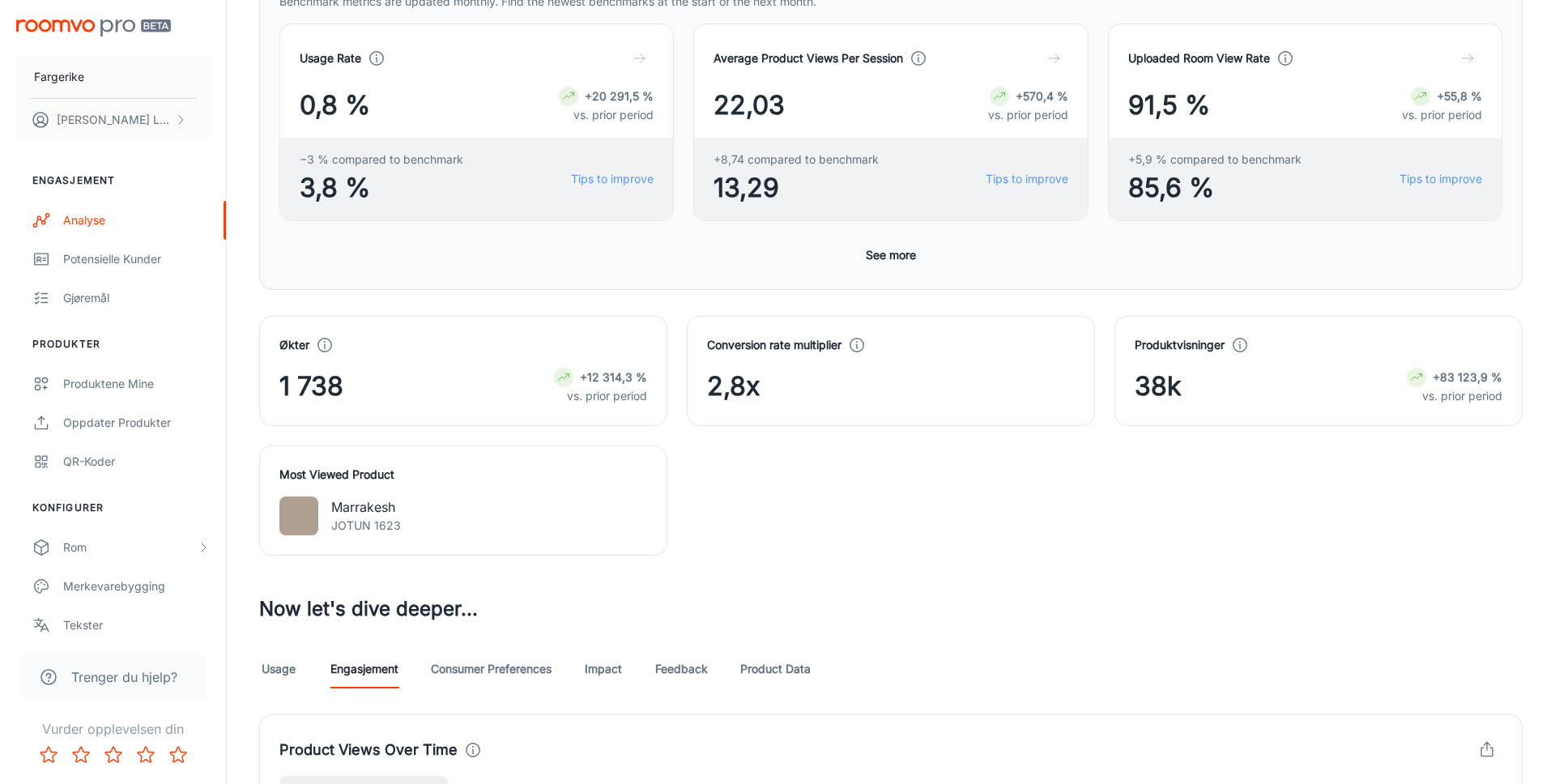
scroll to position [380, 0]
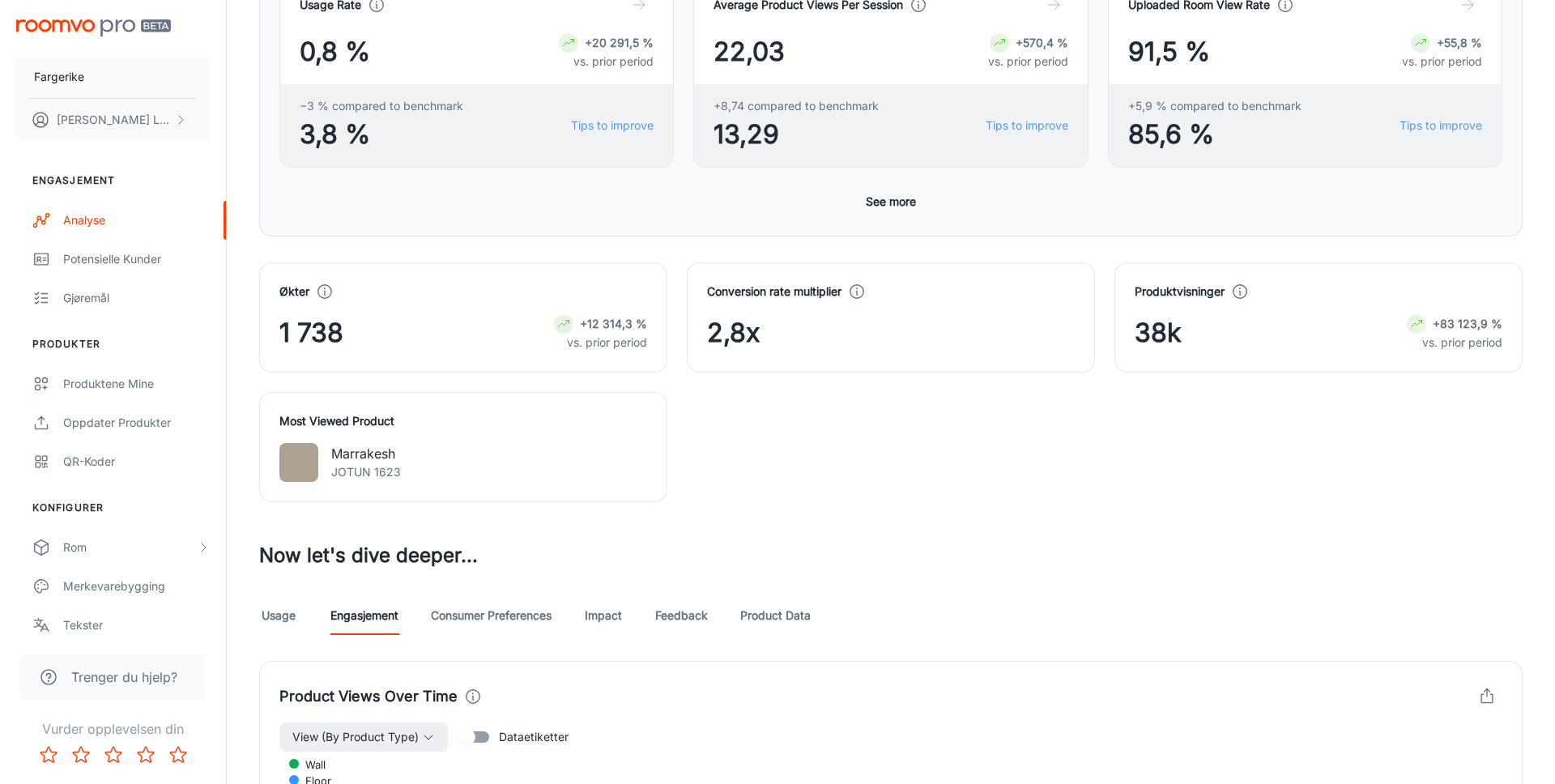
click at [769, 426] on div "Økter 1 738 +12 314,3 % vs. prior period Conversion rate multiplier 2,8x Produk…" at bounding box center [881, 372] width 1283 height 259
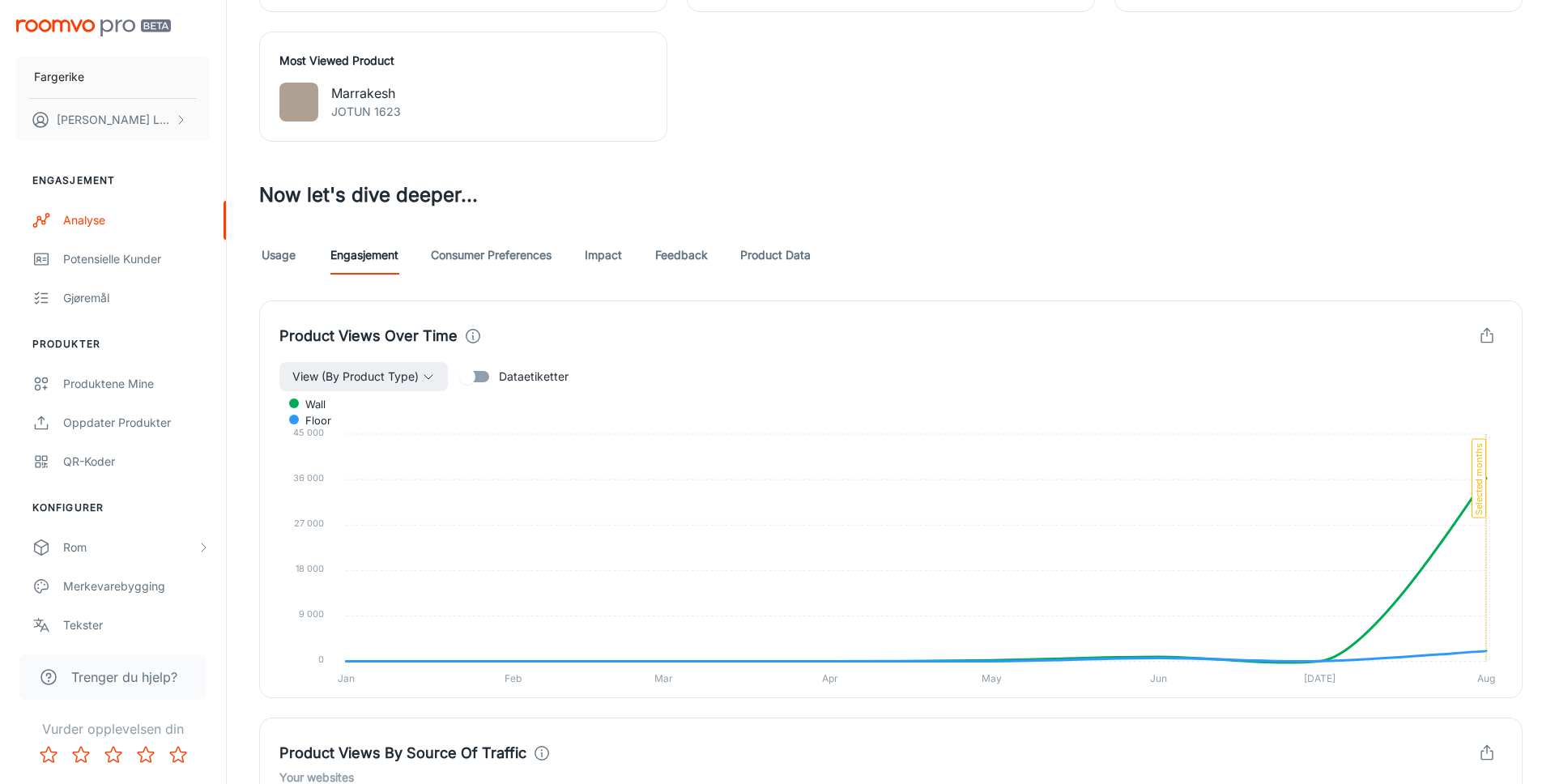
scroll to position [742, 0]
click at [492, 248] on link "Consumer Preferences" at bounding box center [491, 253] width 121 height 39
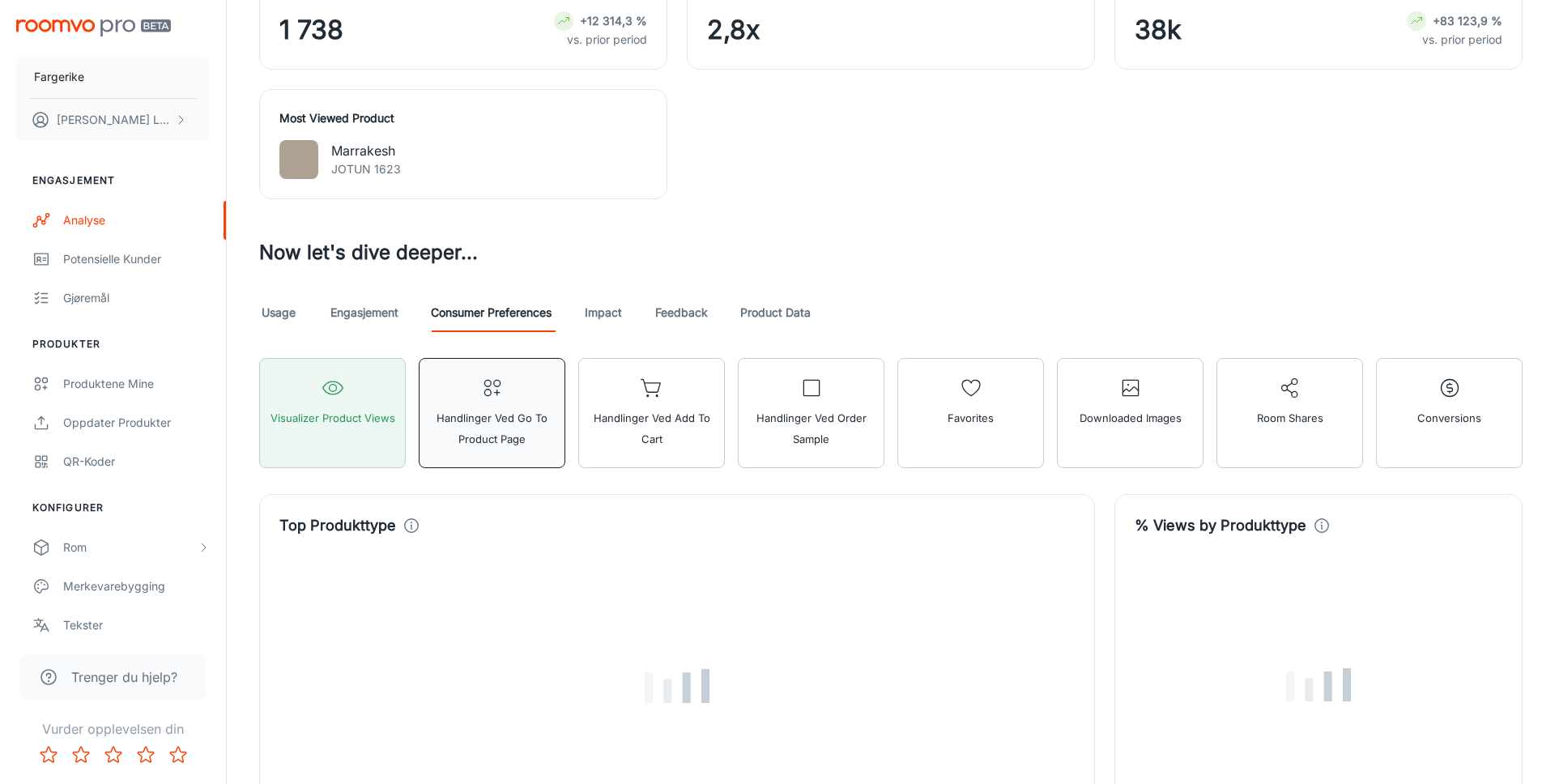
scroll to position [686, 0]
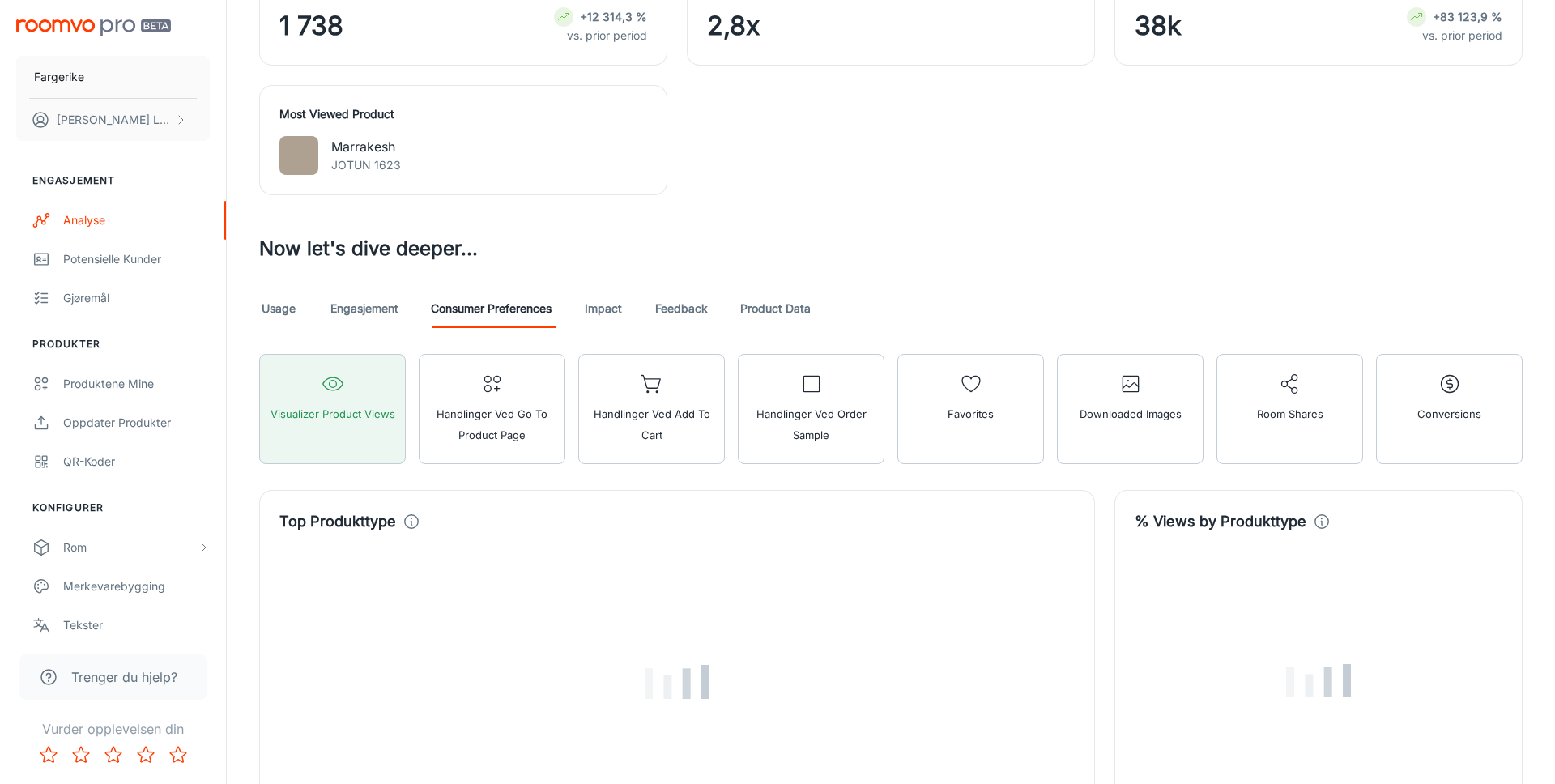
click at [605, 310] on link "Impact" at bounding box center [603, 308] width 39 height 39
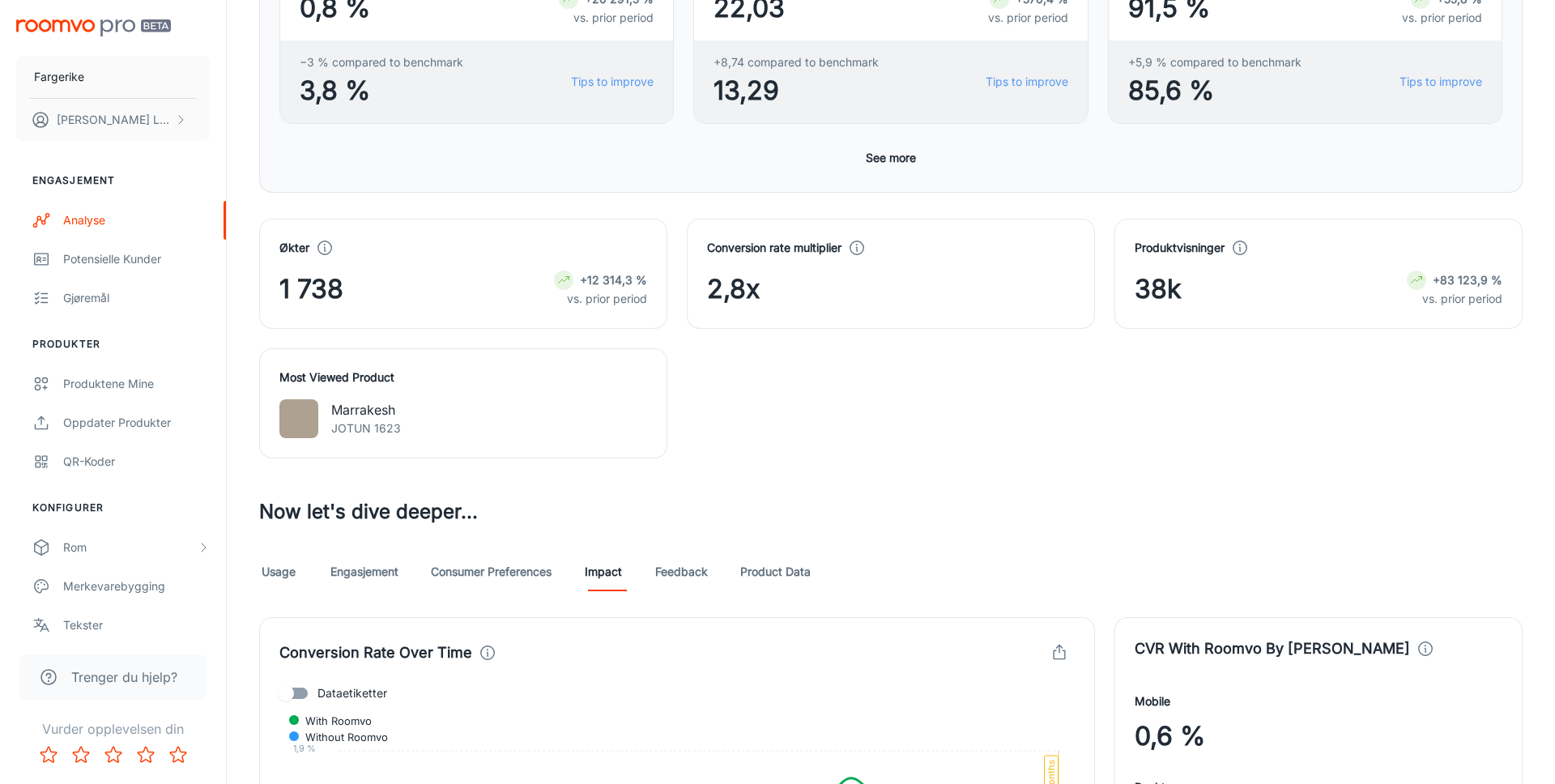
scroll to position [477, 0]
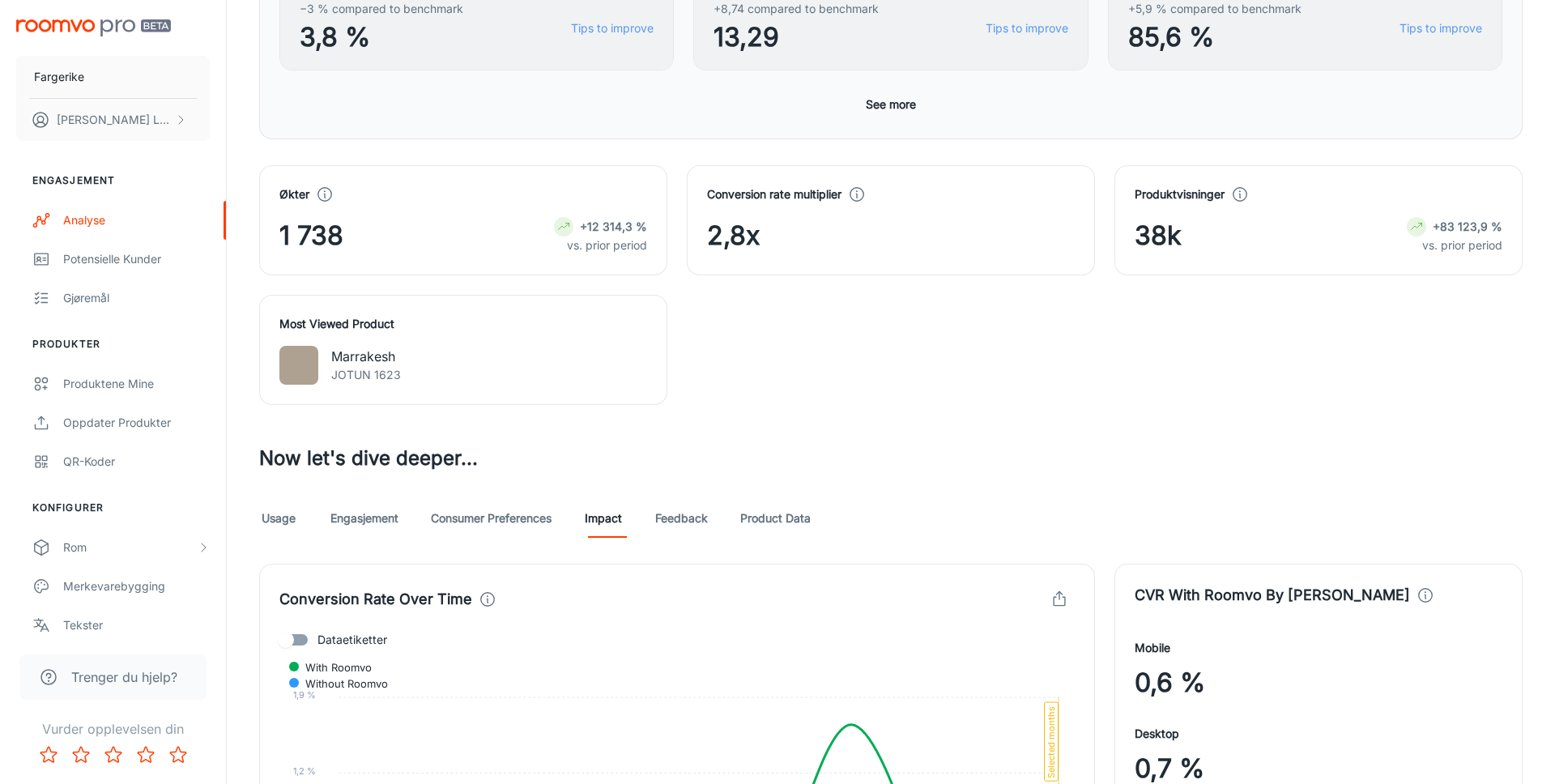
click at [278, 519] on link "Usage" at bounding box center [278, 518] width 39 height 39
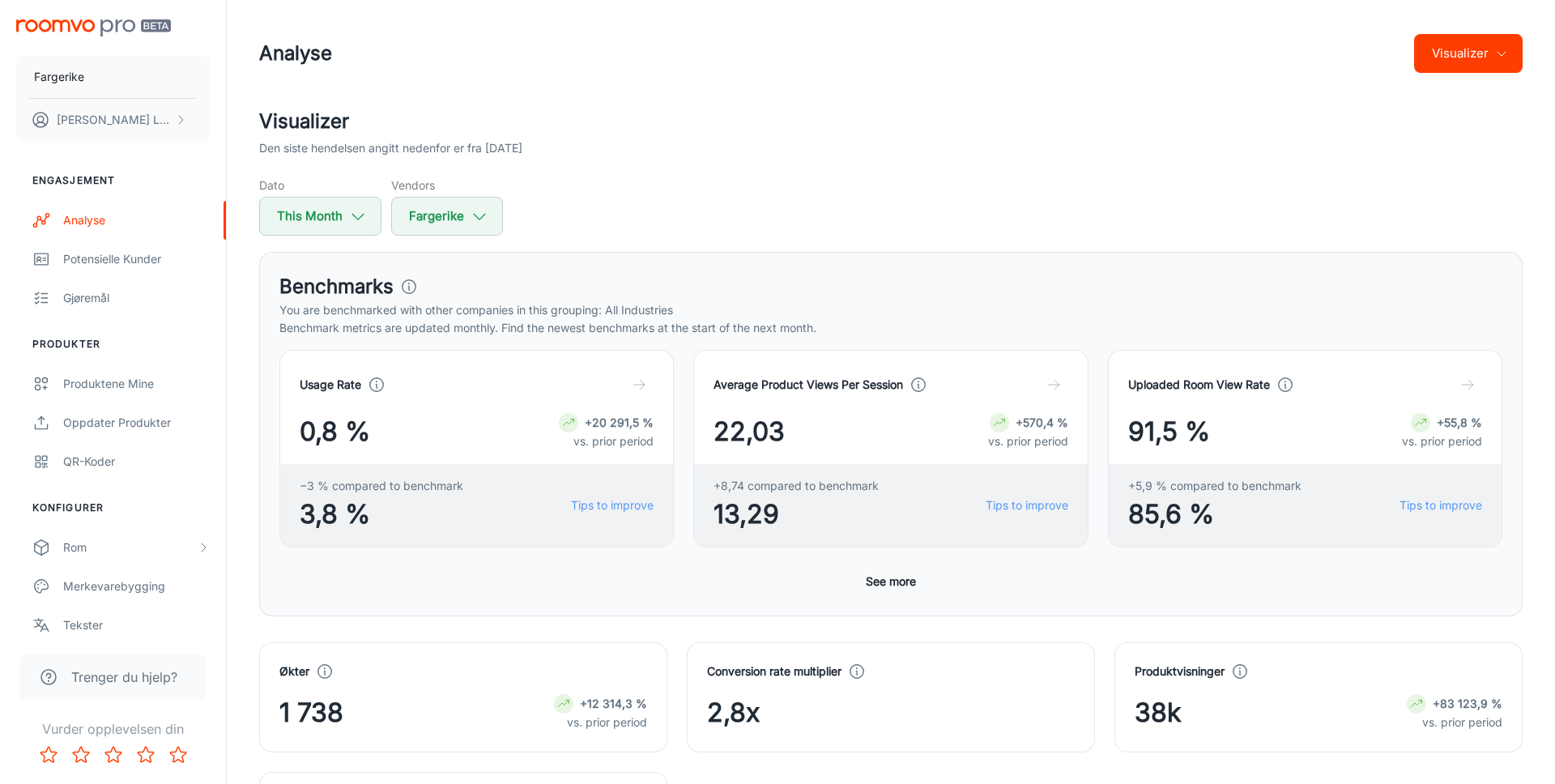
click at [555, 183] on div "Dato This Month Vendors Fargerike" at bounding box center [890, 205] width 1263 height 59
click at [138, 295] on div "Gjøremål" at bounding box center [136, 299] width 146 height 18
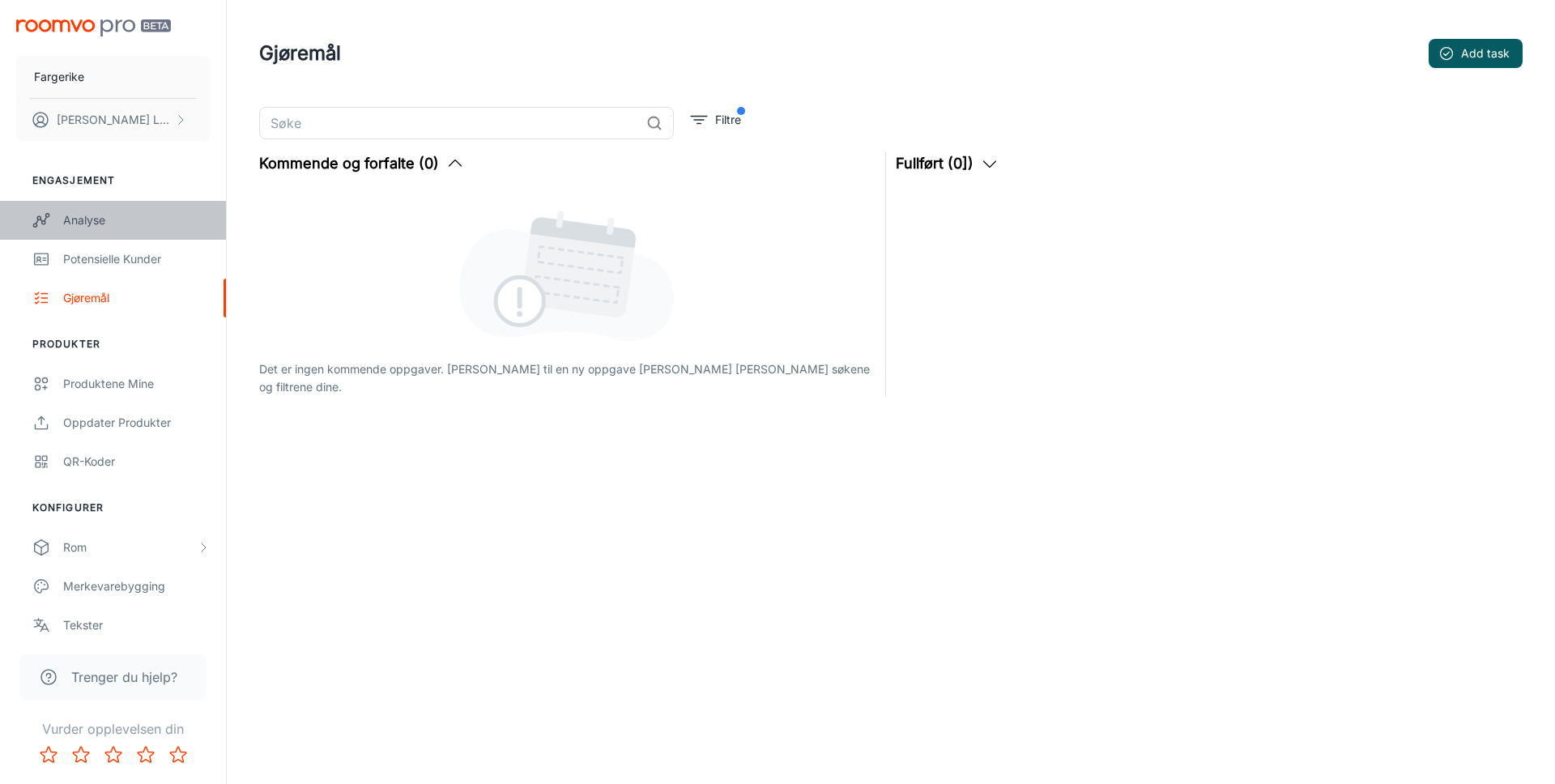
click at [90, 219] on div "Analyse" at bounding box center [136, 221] width 146 height 18
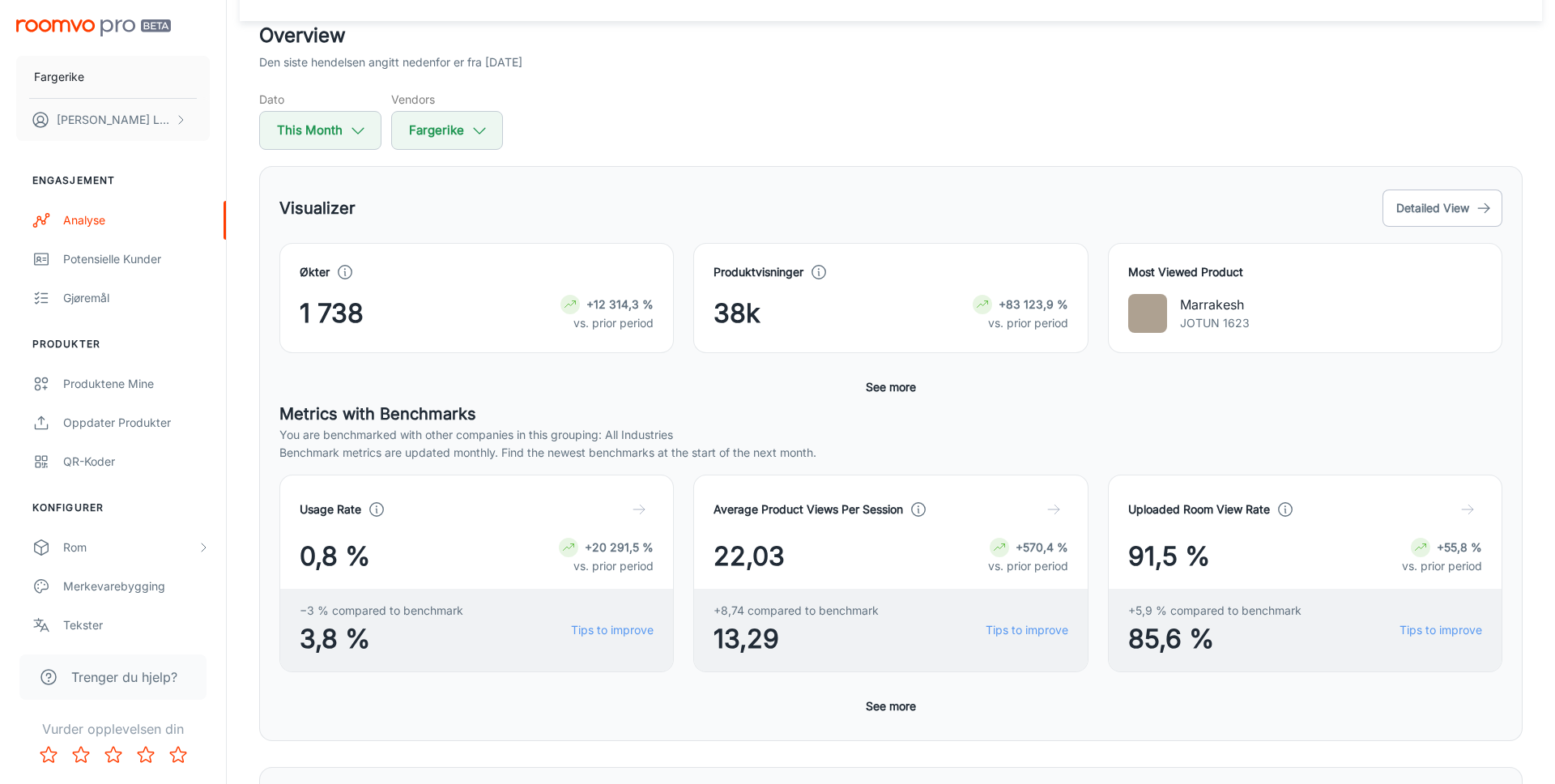
scroll to position [116, 0]
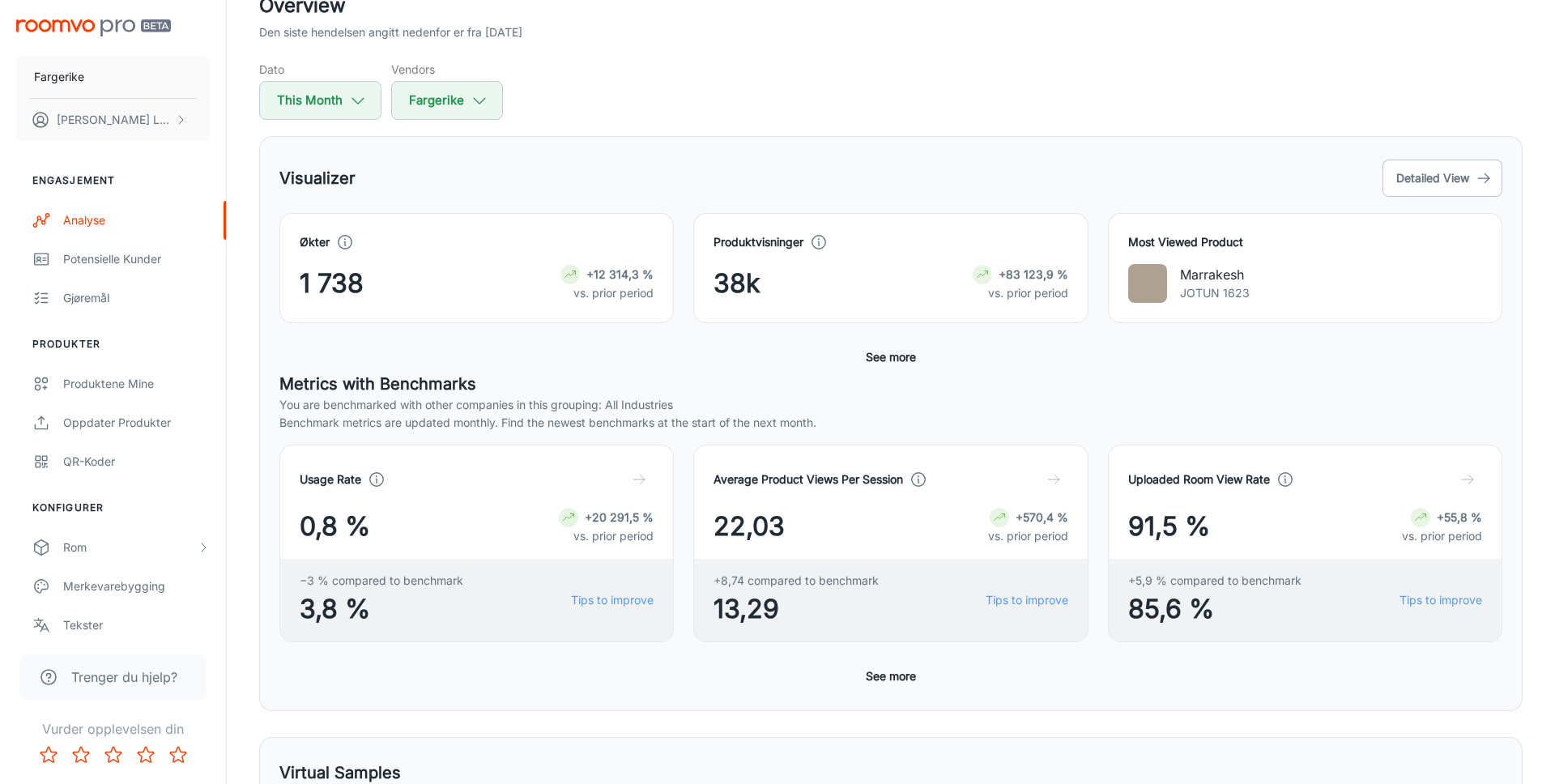
click at [764, 241] on h4 "Produktvisninger" at bounding box center [758, 242] width 90 height 18
click at [911, 358] on button "See more" at bounding box center [891, 356] width 63 height 29
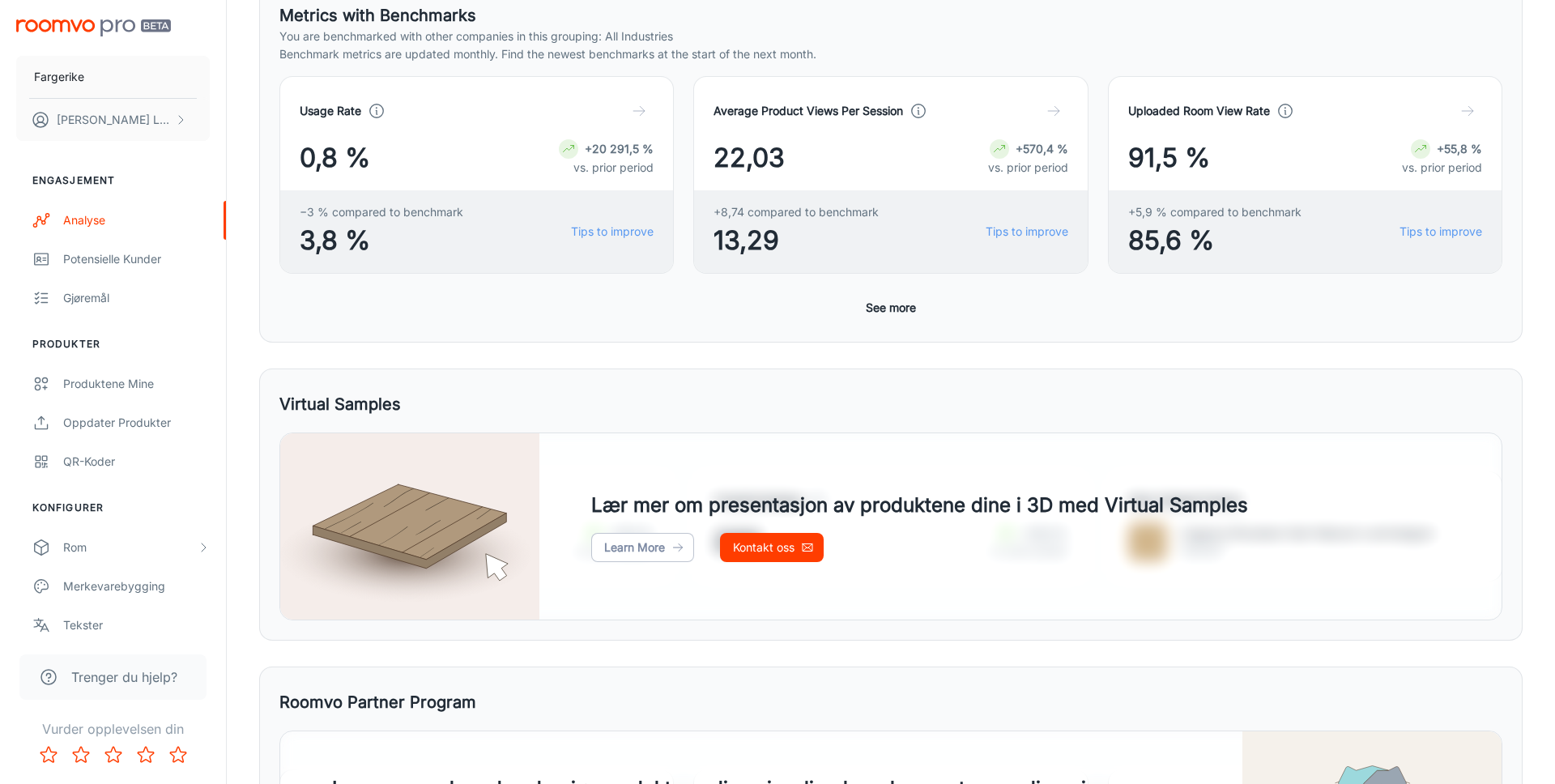
scroll to position [833, 0]
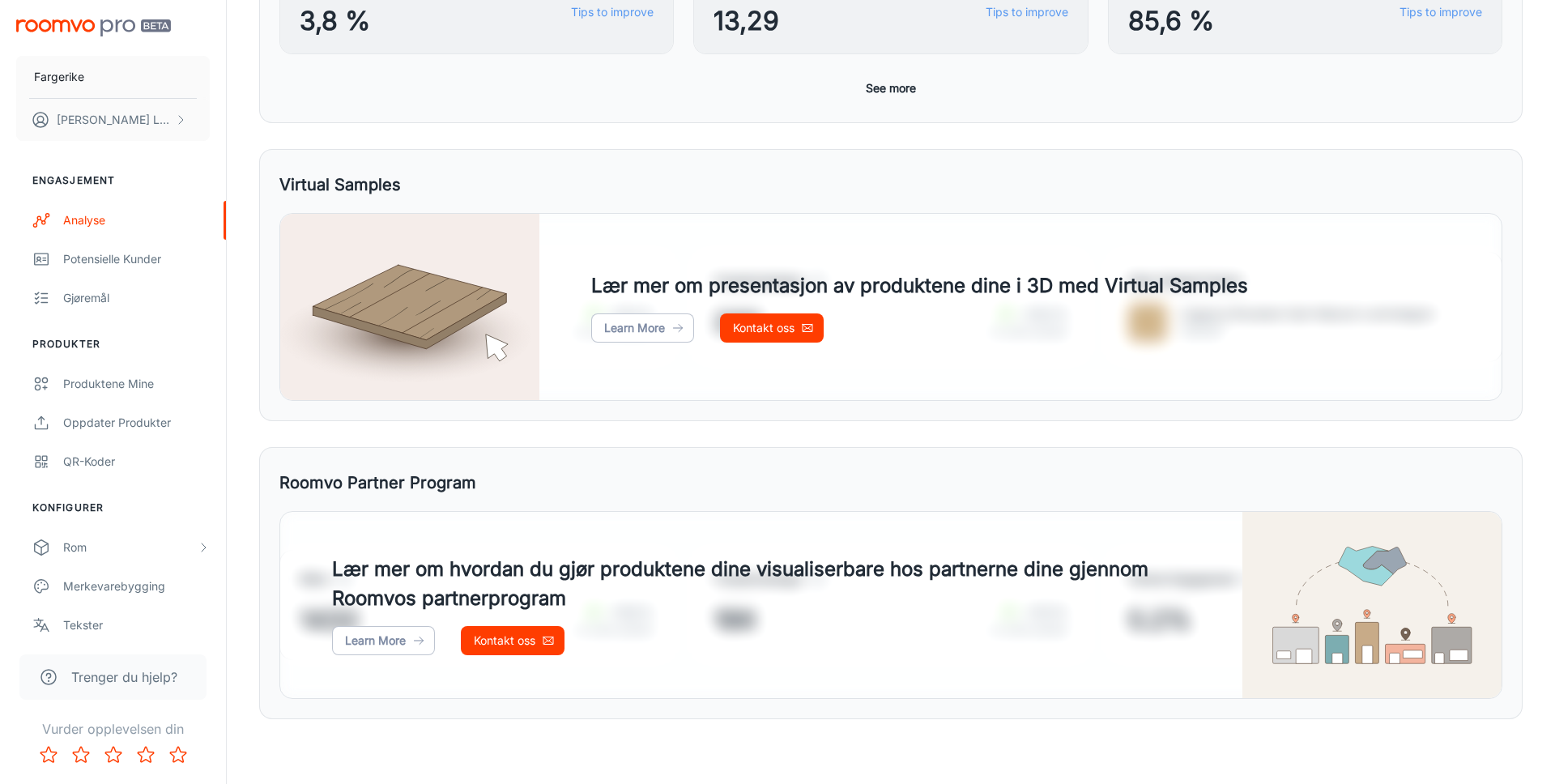
click at [884, 89] on button "See more" at bounding box center [891, 88] width 63 height 29
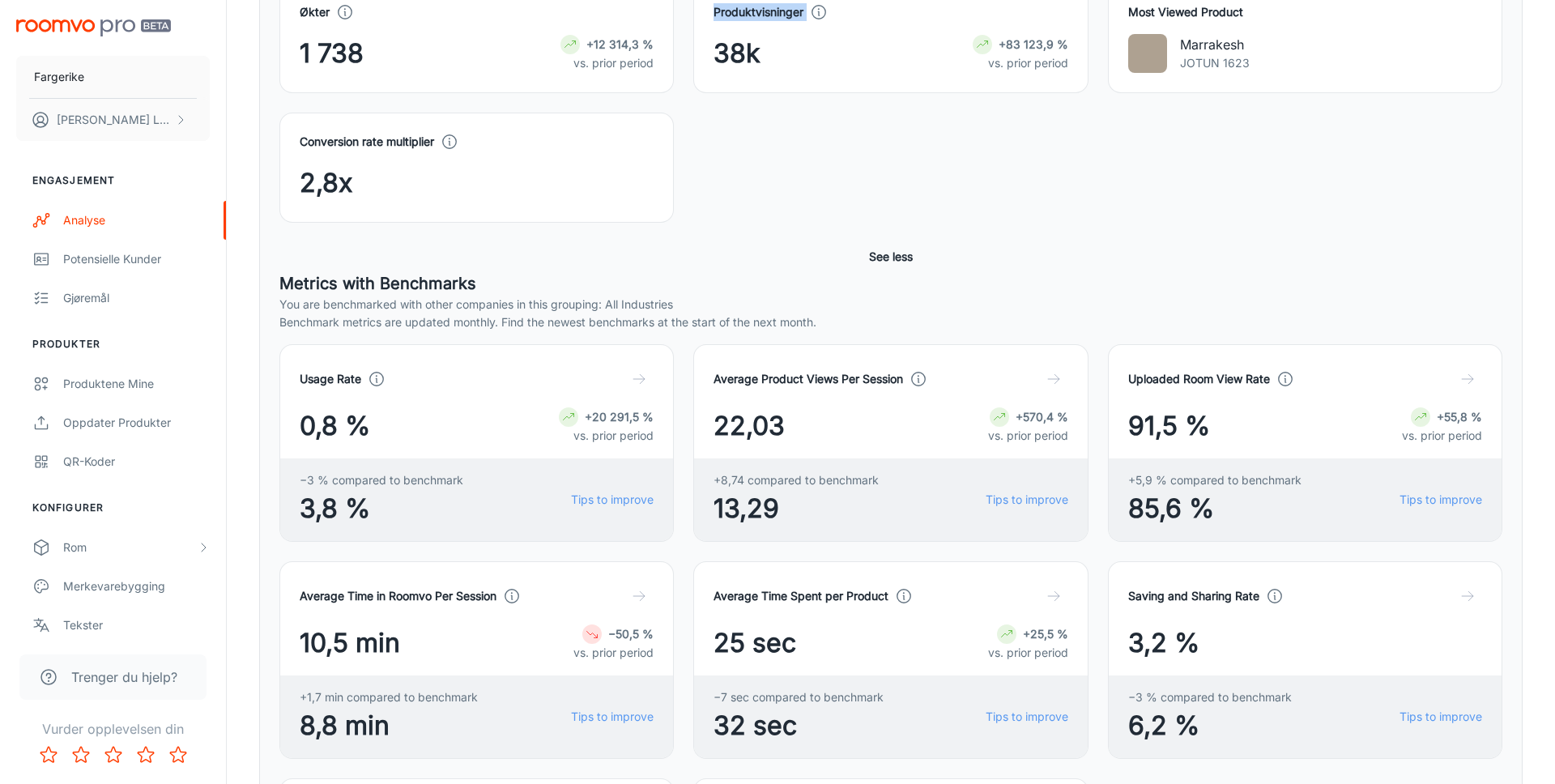
scroll to position [330, 0]
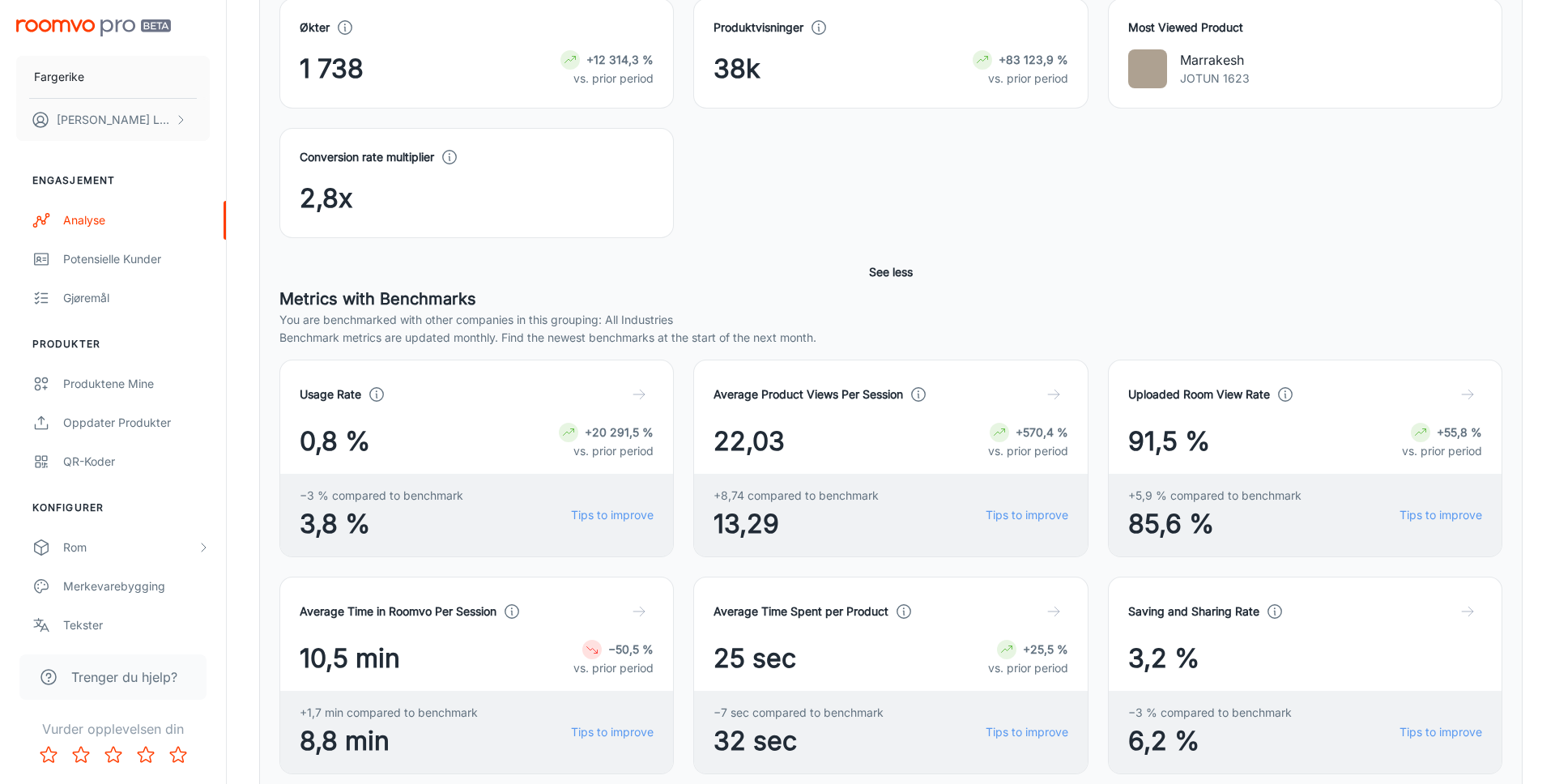
click at [887, 193] on div "Conversion rate multiplier 2,8x" at bounding box center [881, 173] width 1242 height 130
click at [817, 231] on div "Conversion rate multiplier 2,8x" at bounding box center [881, 173] width 1242 height 130
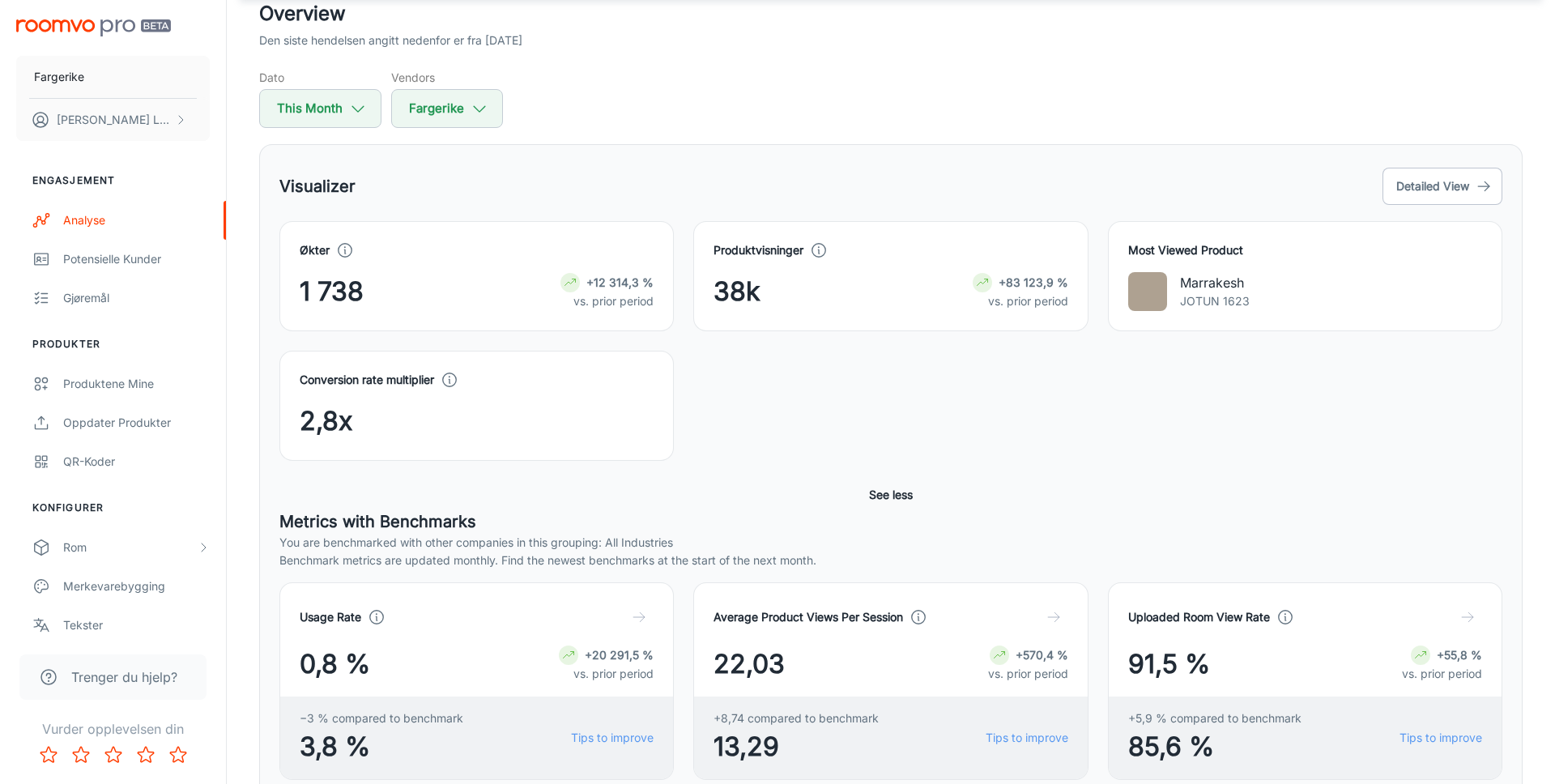
scroll to position [0, 0]
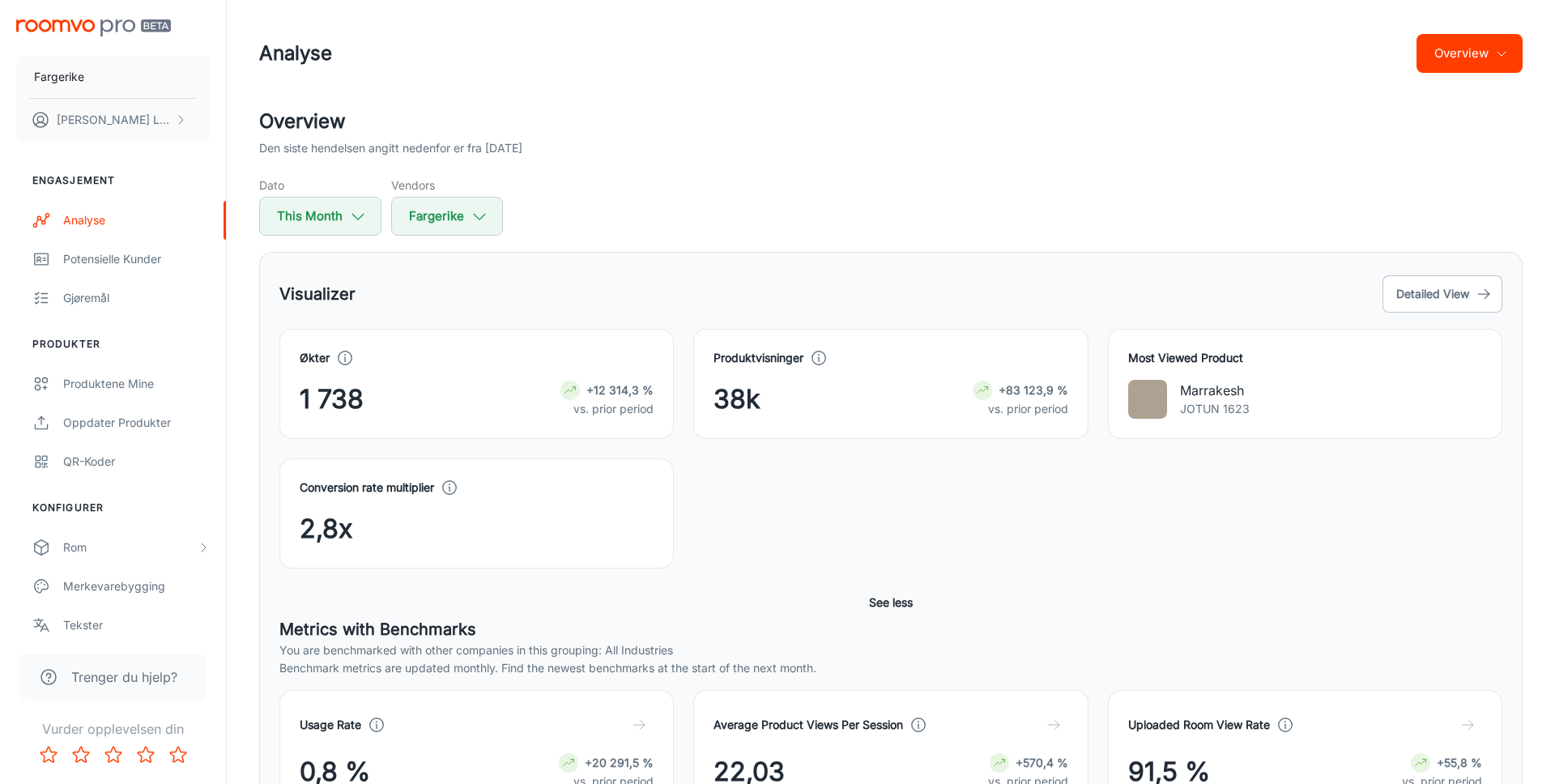
click at [642, 106] on header "Analyse Overview" at bounding box center [891, 53] width 1302 height 107
